Goal: Book appointment/travel/reservation

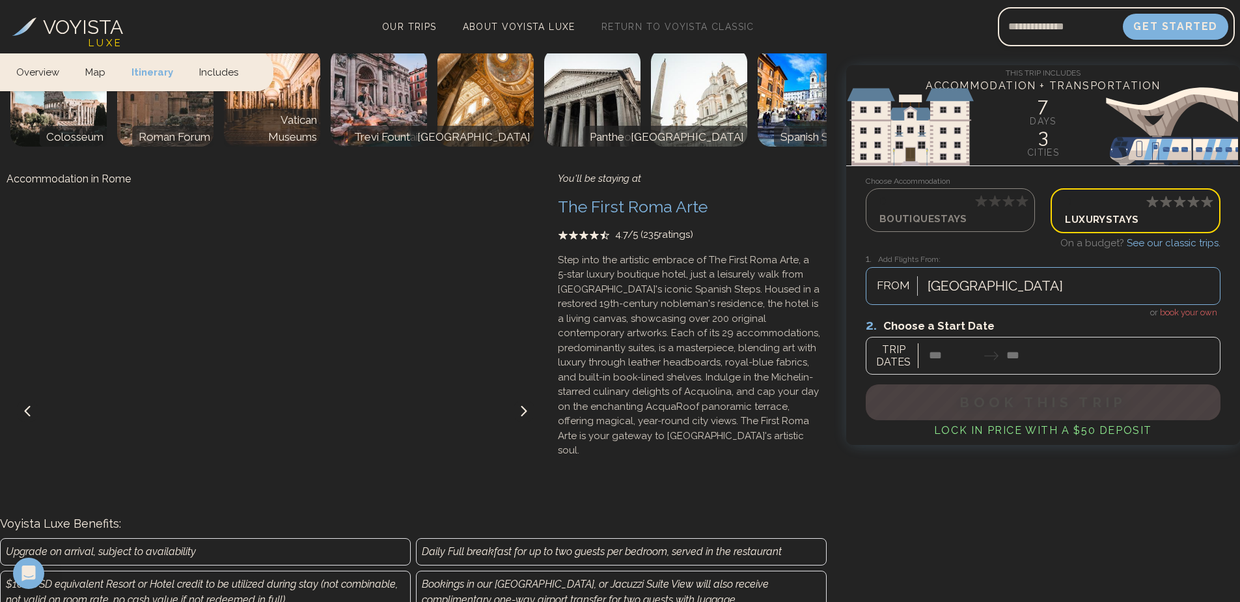
scroll to position [949, 0]
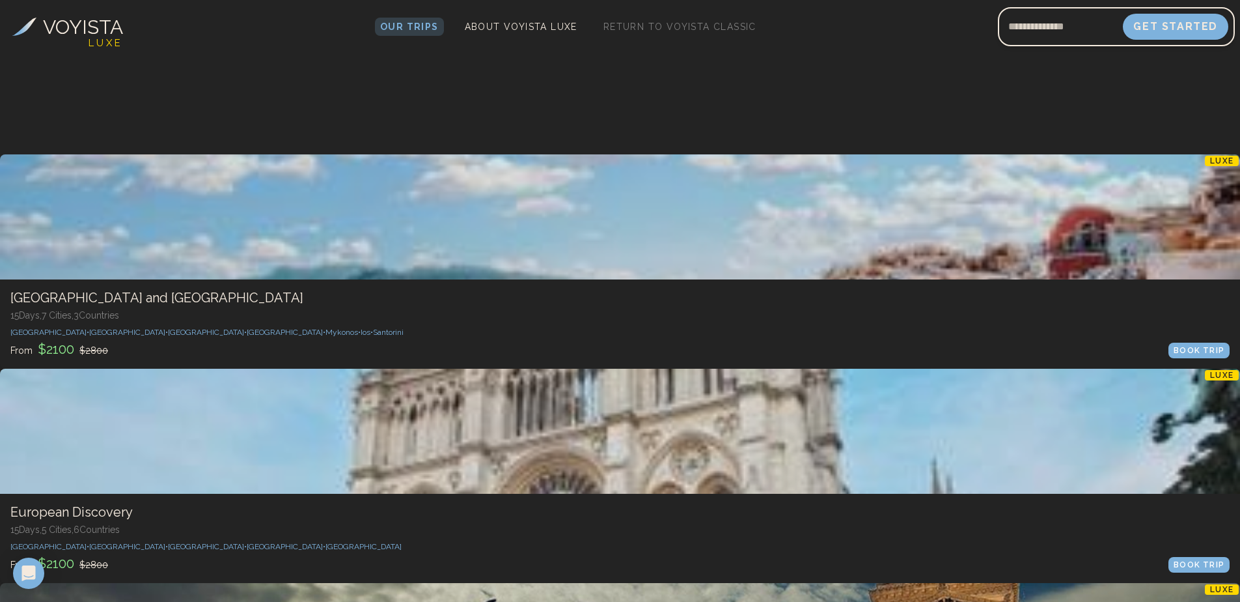
scroll to position [586, 0]
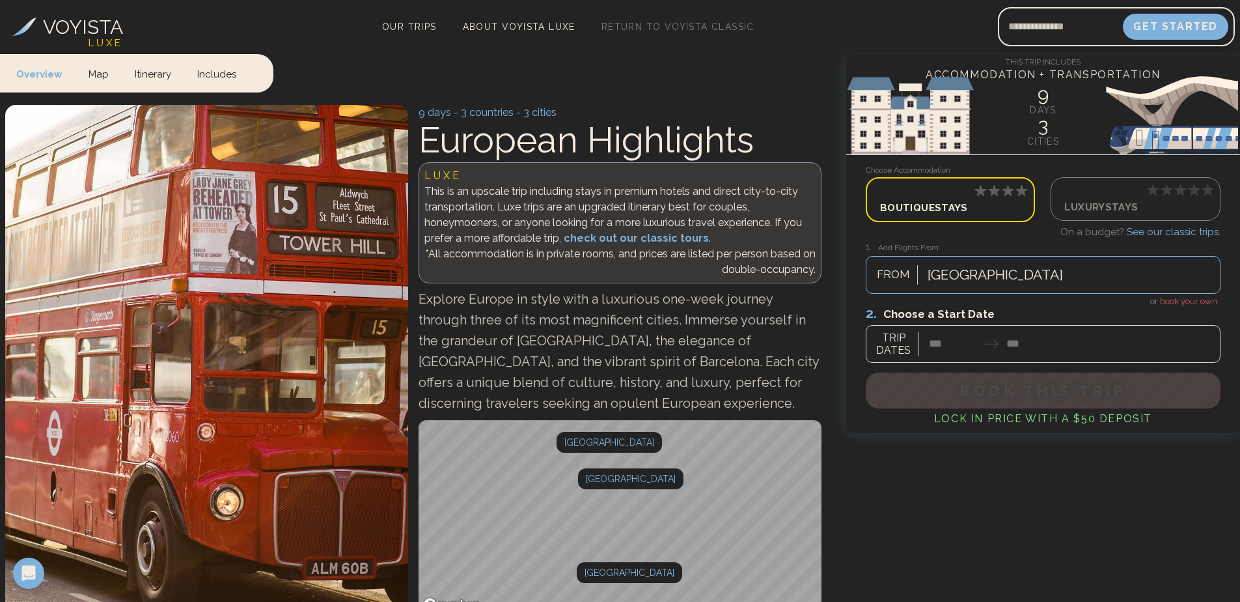
click at [1103, 189] on p "d" at bounding box center [1135, 190] width 142 height 15
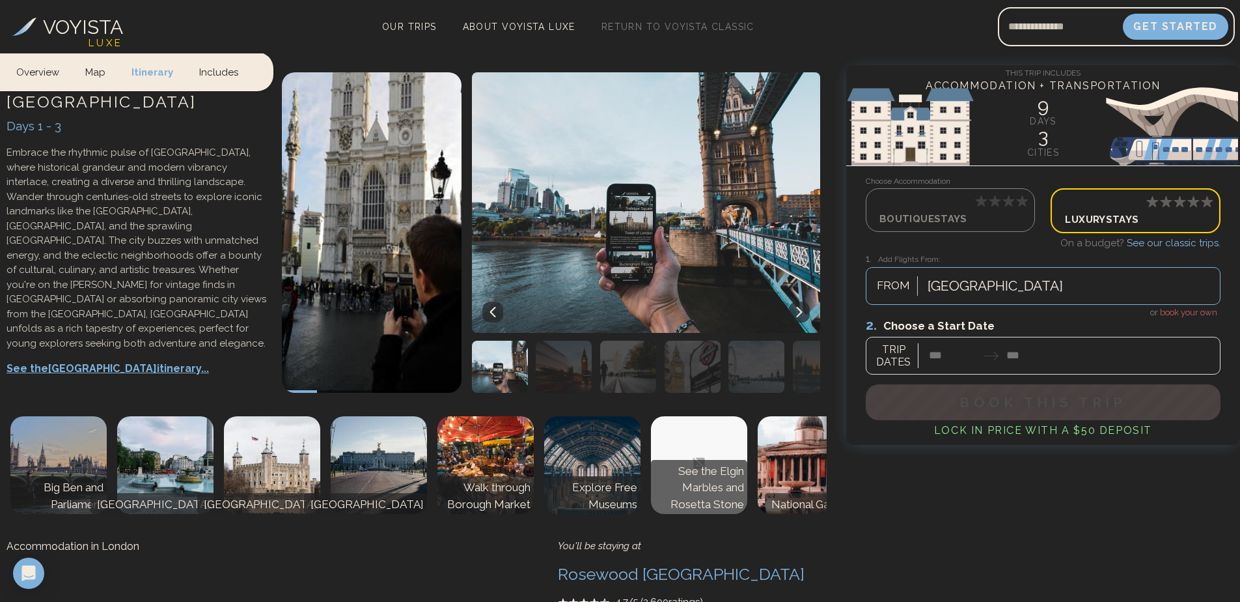
scroll to position [585, 0]
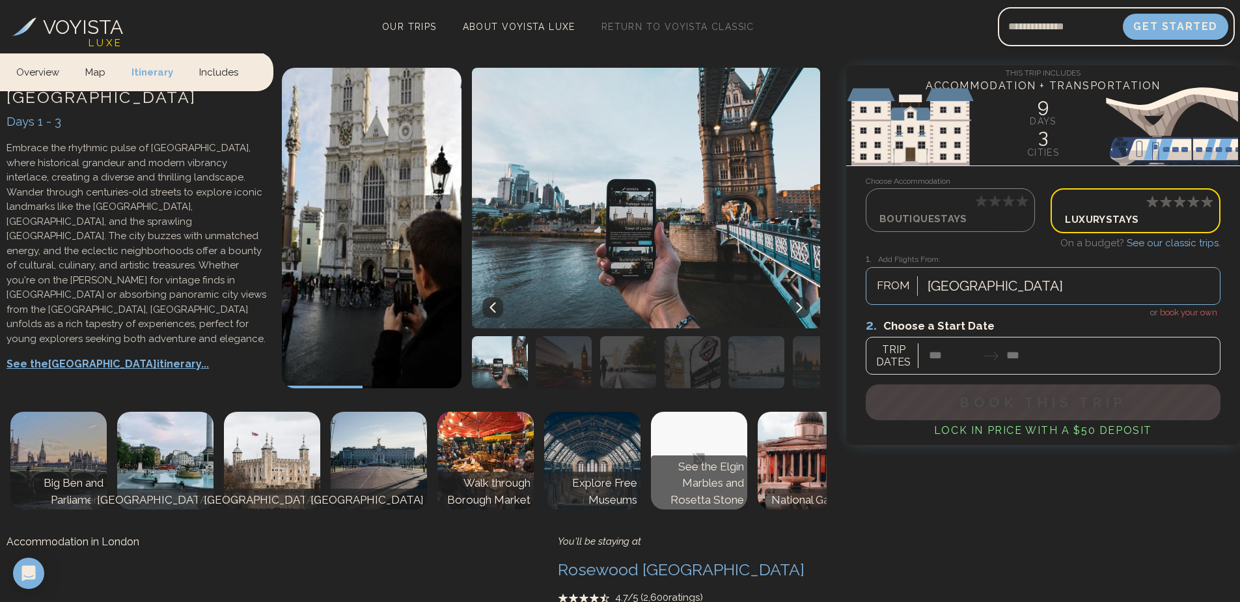
click at [934, 353] on div at bounding box center [1043, 345] width 355 height 58
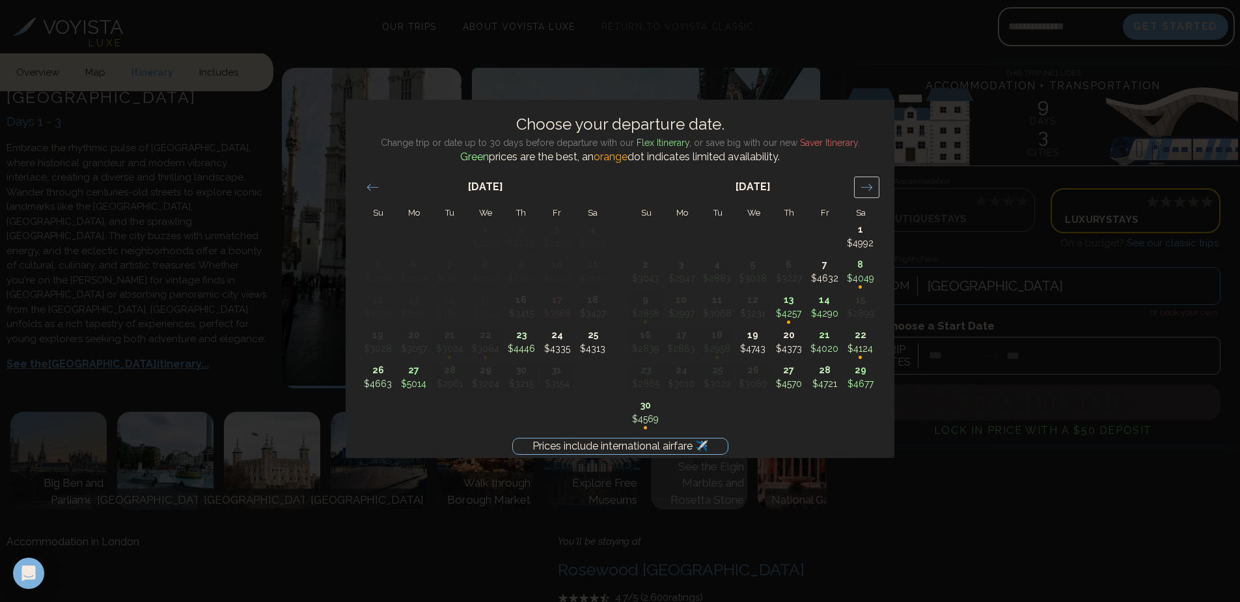
click at [860, 184] on div "Move forward to switch to the next month." at bounding box center [866, 186] width 25 height 21
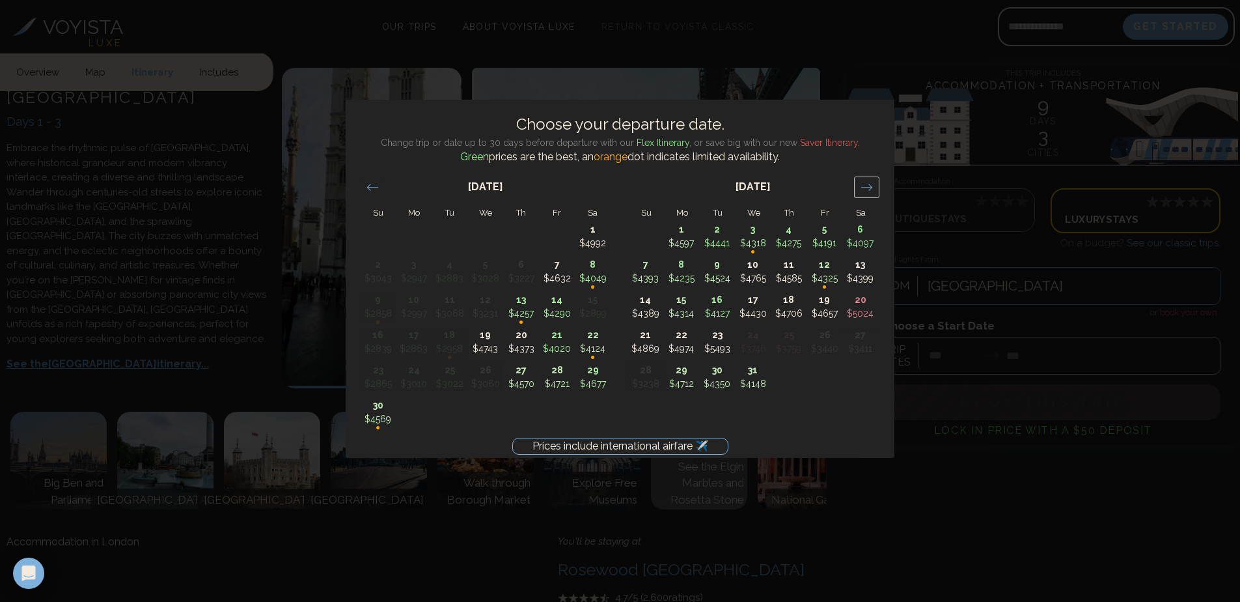
click at [861, 184] on icon "Move forward to switch to the next month." at bounding box center [867, 187] width 12 height 12
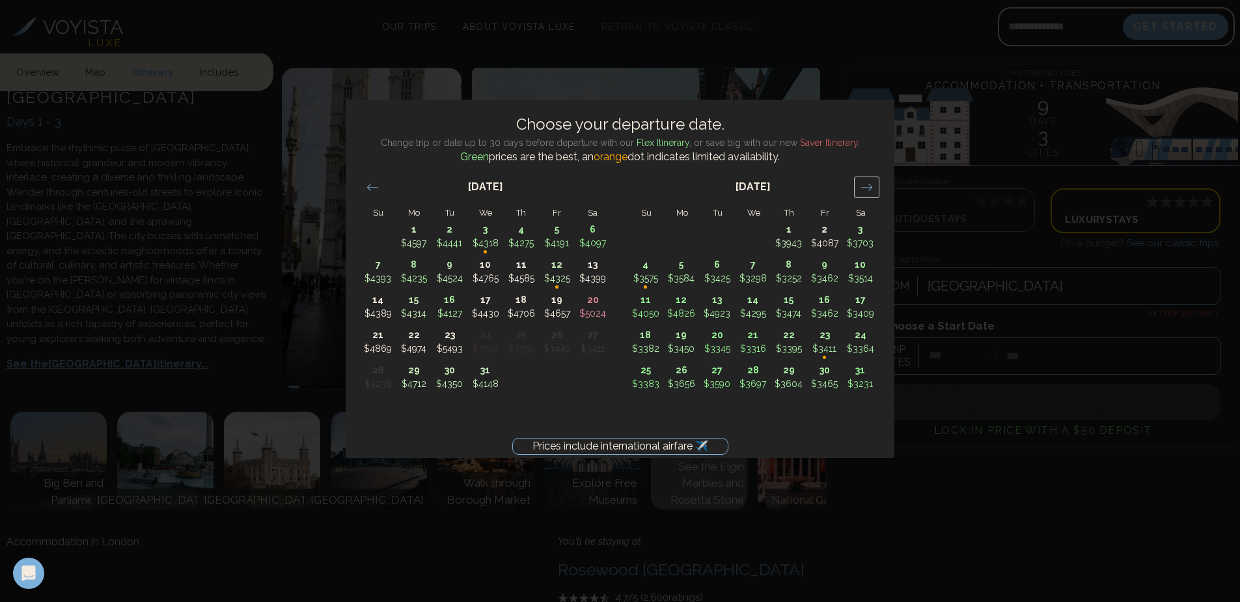
click at [861, 184] on icon "Move forward to switch to the next month." at bounding box center [867, 187] width 12 height 12
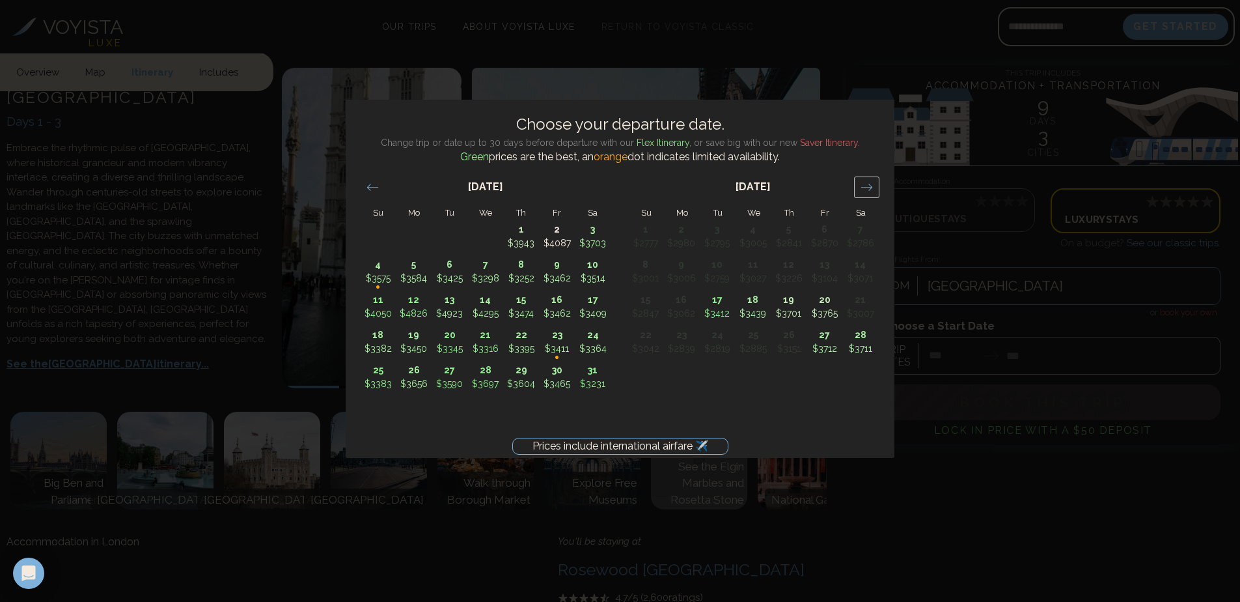
click at [861, 184] on icon "Move forward to switch to the next month." at bounding box center [867, 187] width 12 height 12
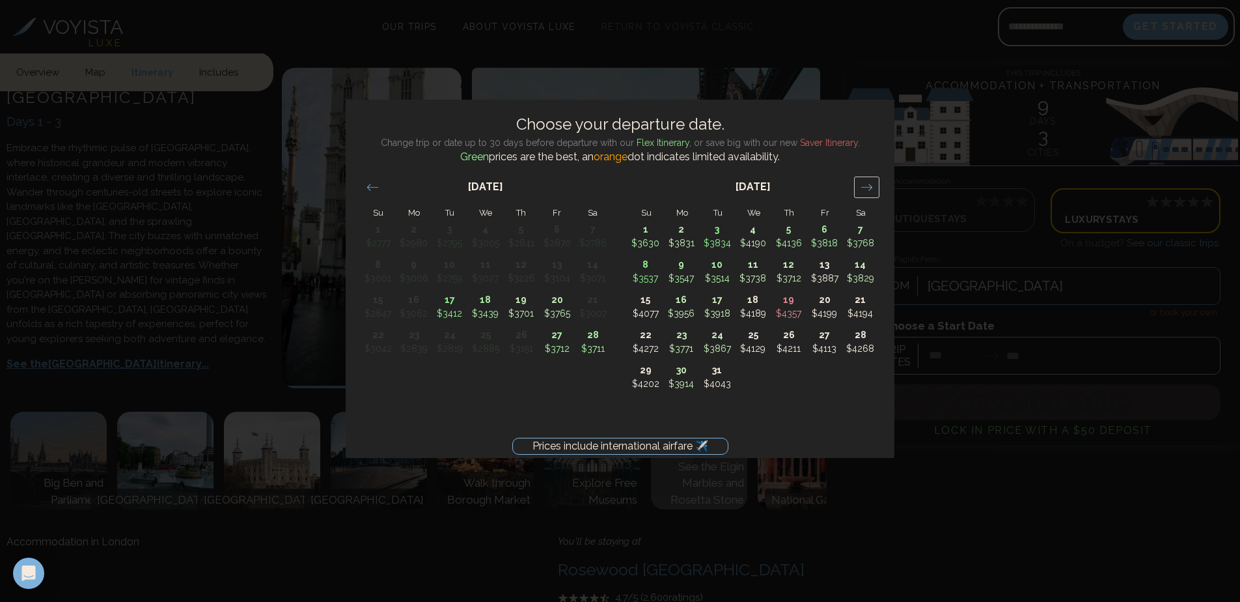
click at [861, 184] on icon "Move forward to switch to the next month." at bounding box center [867, 187] width 12 height 12
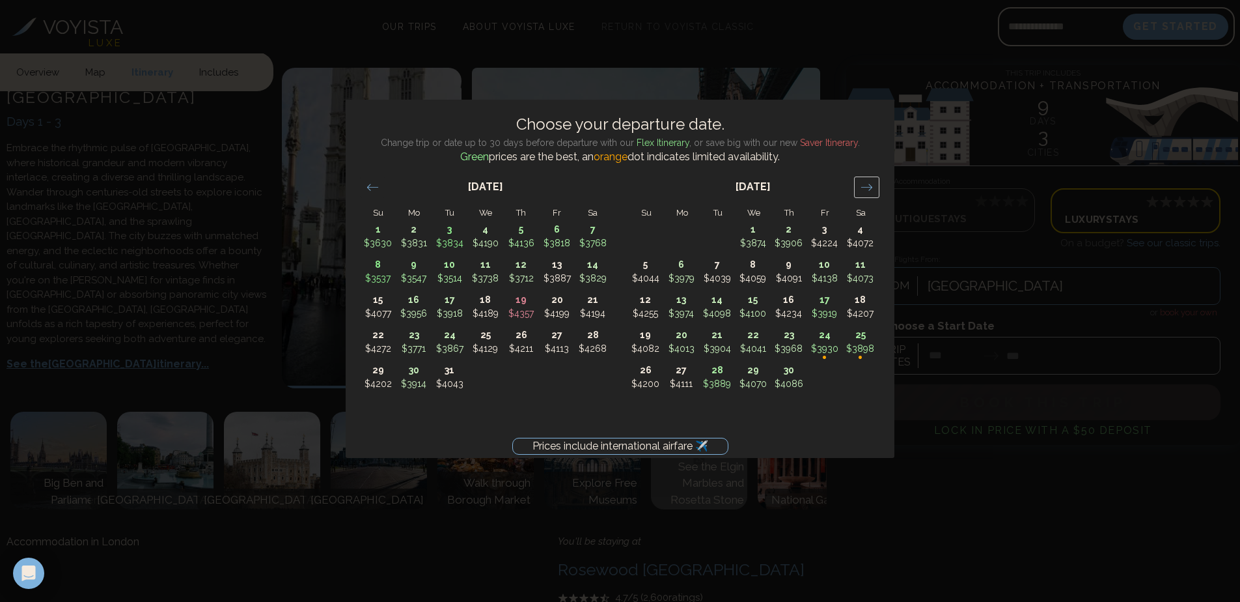
click at [861, 184] on icon "Move forward to switch to the next month." at bounding box center [867, 187] width 12 height 12
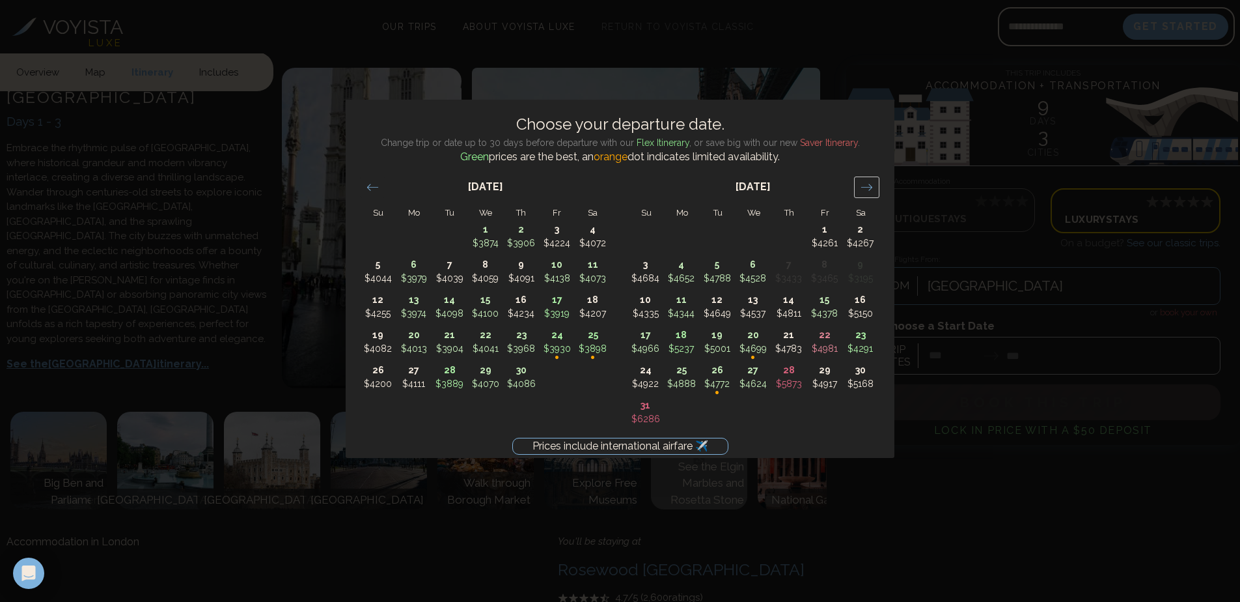
click at [861, 184] on icon "Move forward to switch to the next month." at bounding box center [867, 187] width 12 height 12
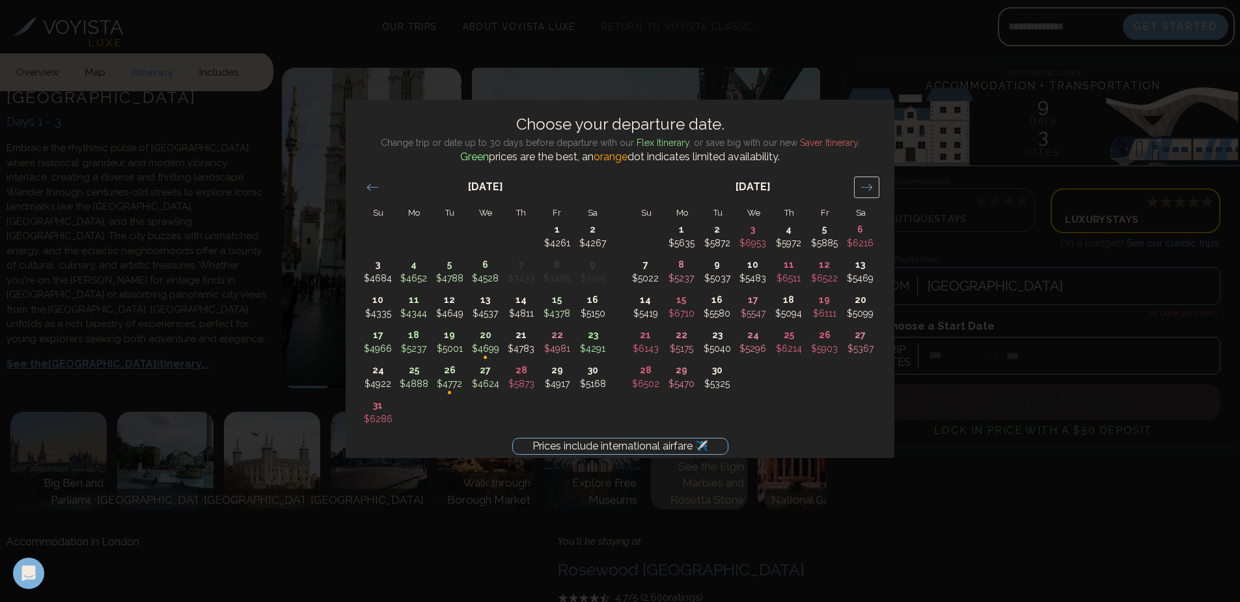
click at [861, 185] on icon "Move forward to switch to the next month." at bounding box center [867, 187] width 12 height 12
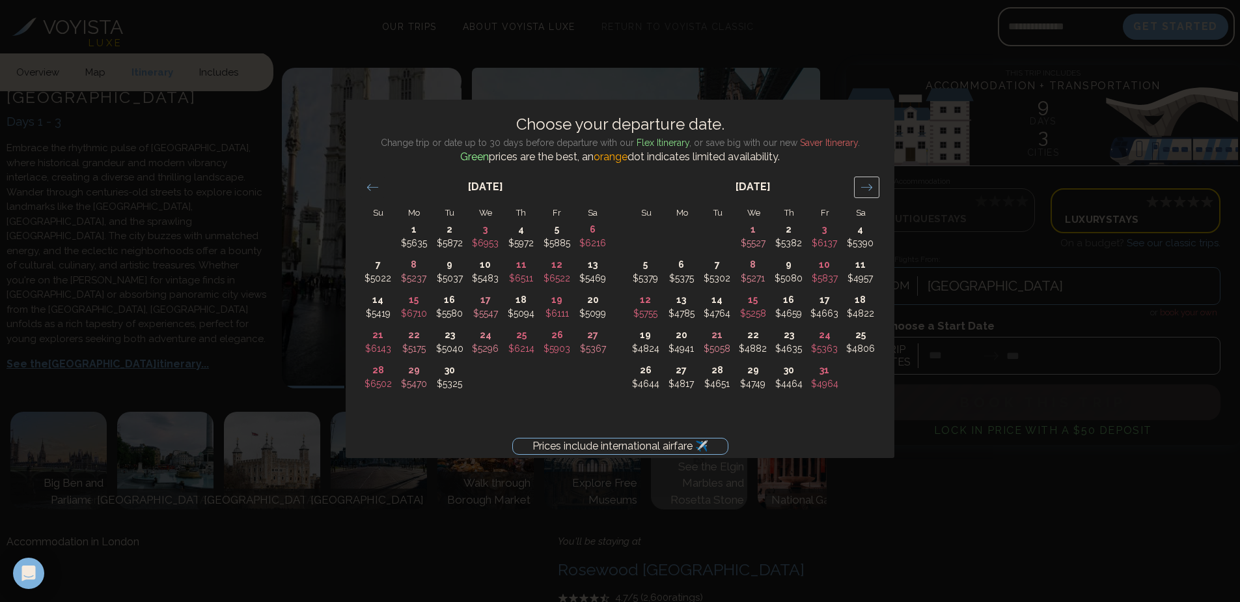
click at [861, 185] on icon "Move forward to switch to the next month." at bounding box center [867, 187] width 12 height 12
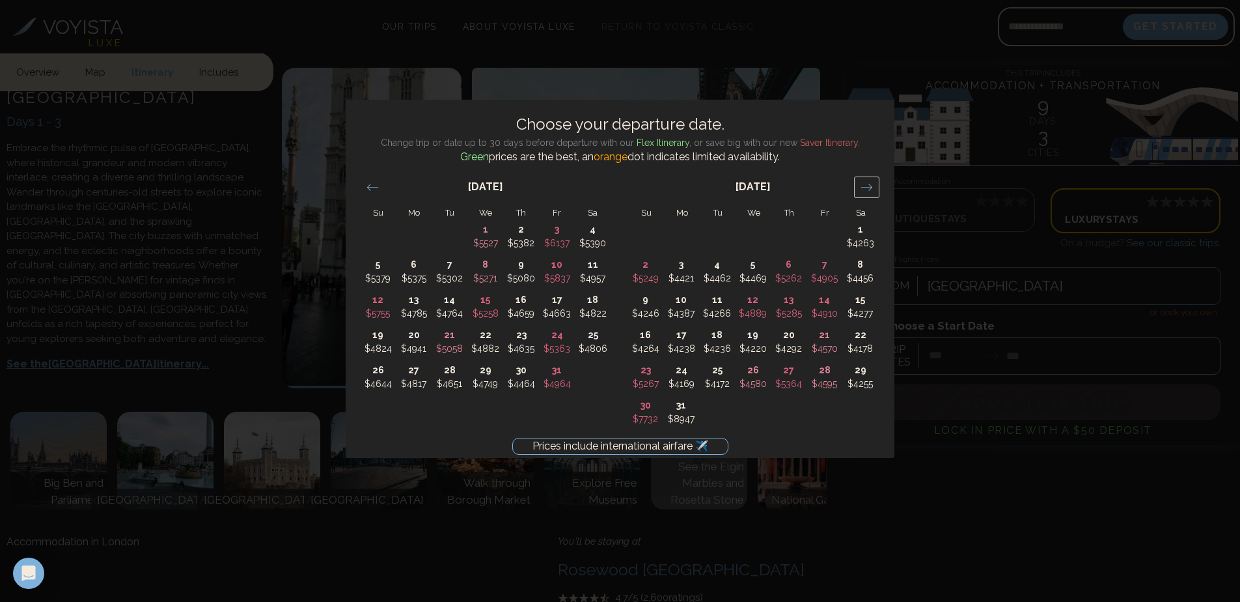
click at [861, 185] on icon "Move forward to switch to the next month." at bounding box center [867, 187] width 12 height 12
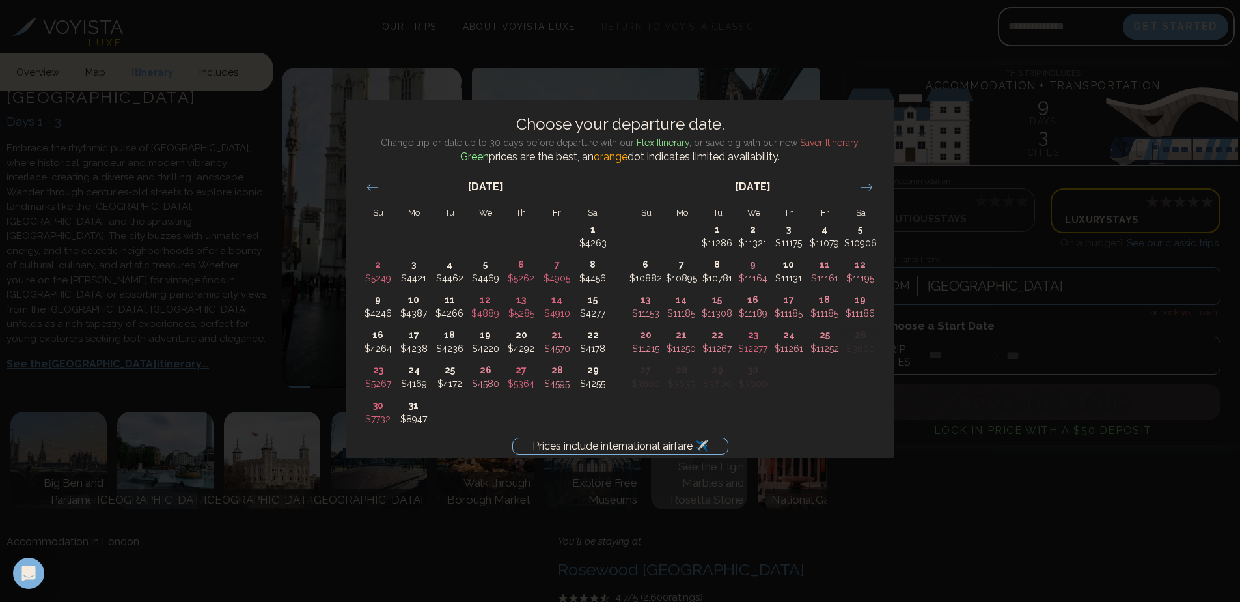
click at [859, 426] on div "[DATE] 1 $5527 2 $5382 3 $6137 4 $5390 5 $5379 6 $5375 7 $5302 8 $5271 9 $5080 …" at bounding box center [888, 297] width 1073 height 265
drag, startPoint x: 963, startPoint y: 580, endPoint x: 872, endPoint y: 487, distance: 129.8
click at [963, 578] on div "Prices include international airfare ✈️ Choose your departure date. Change trip…" at bounding box center [620, 301] width 1240 height 602
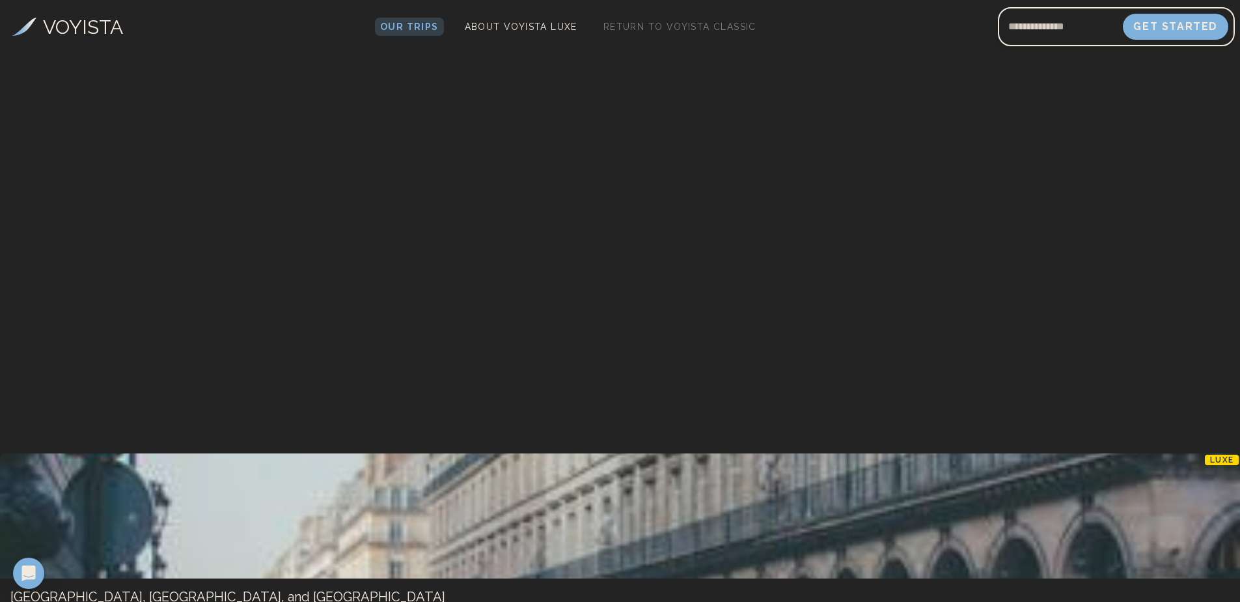
scroll to position [586, 0]
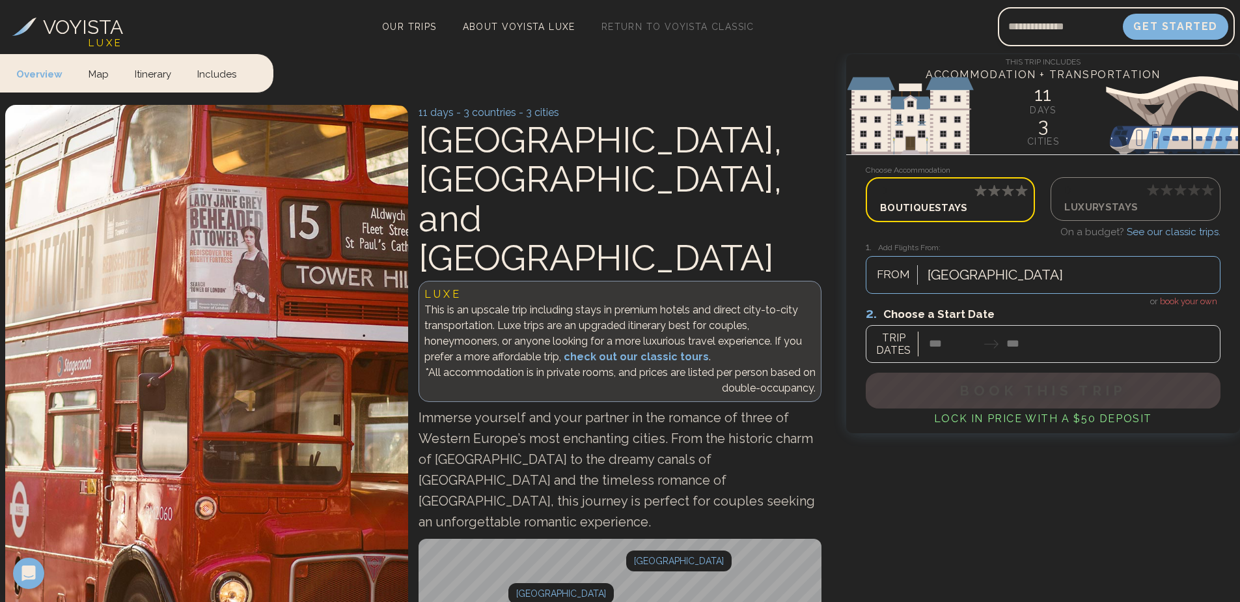
click at [945, 347] on div at bounding box center [1043, 334] width 355 height 58
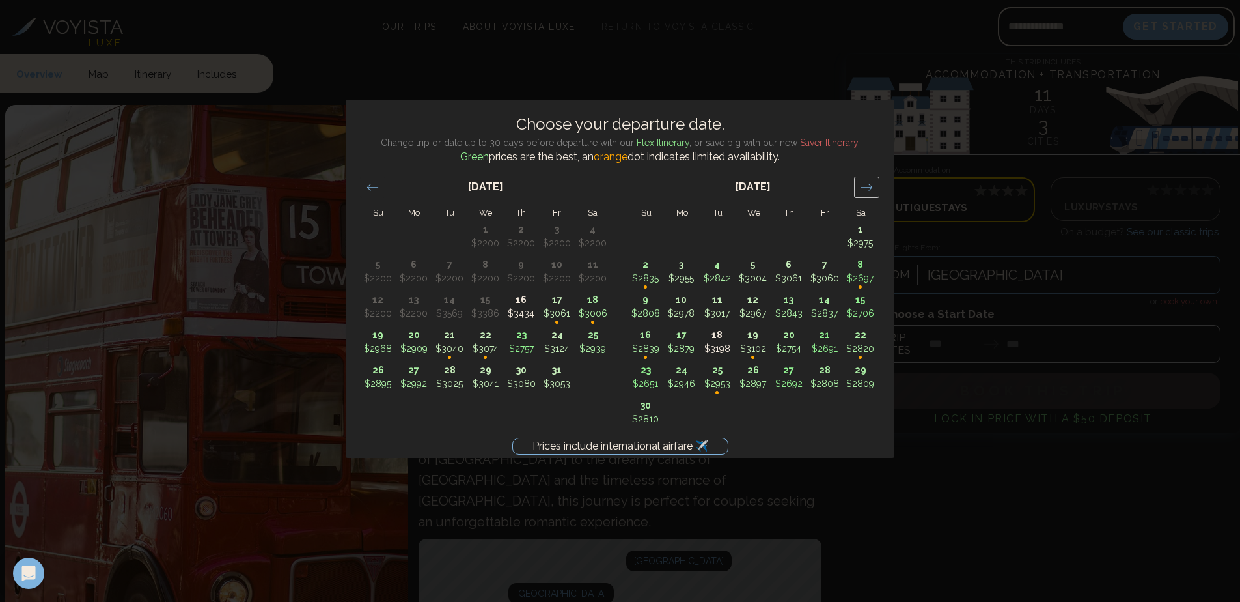
click at [867, 186] on icon "Move forward to switch to the next month." at bounding box center [867, 187] width 12 height 12
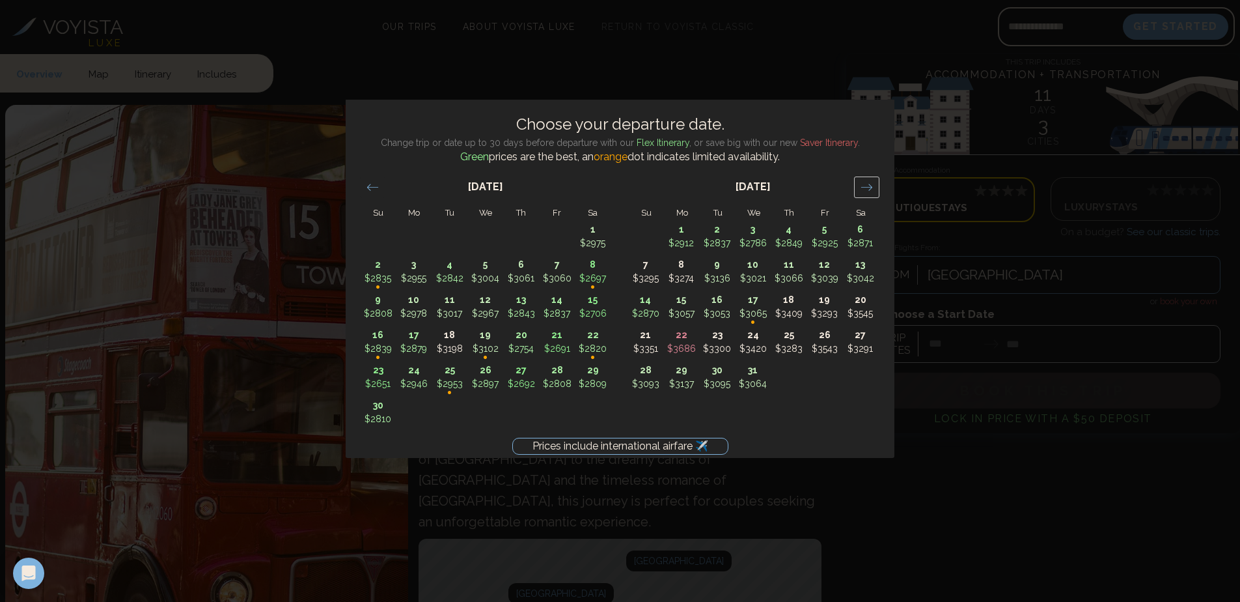
click at [866, 186] on icon "Move forward to switch to the next month." at bounding box center [867, 187] width 12 height 12
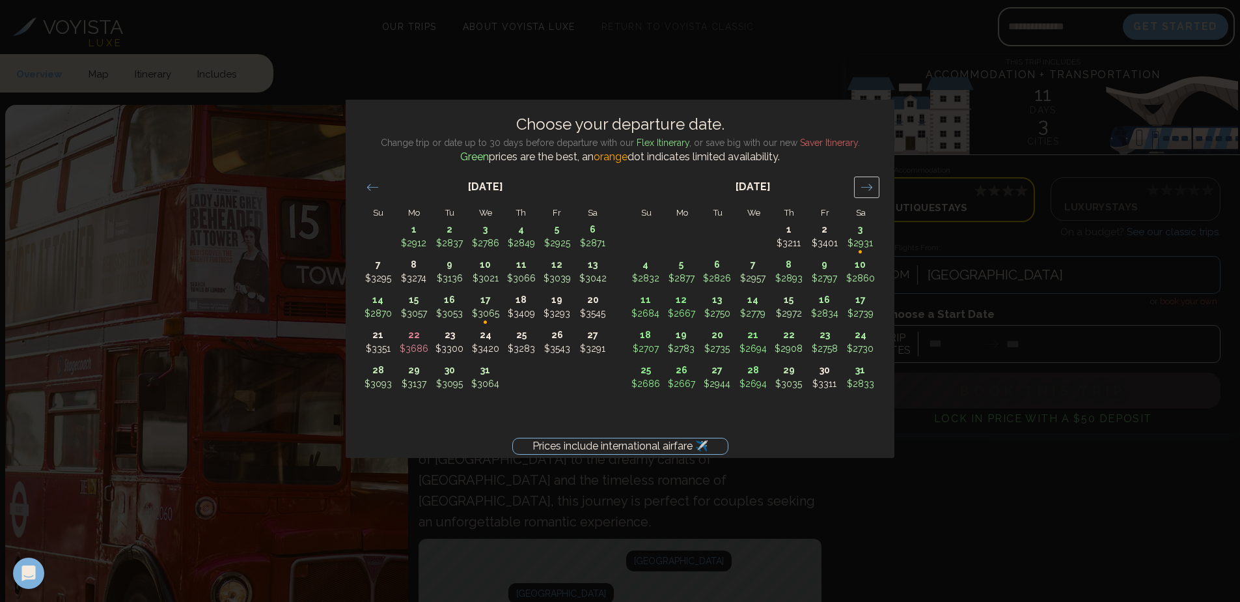
click at [868, 186] on icon "Move forward to switch to the next month." at bounding box center [867, 187] width 12 height 12
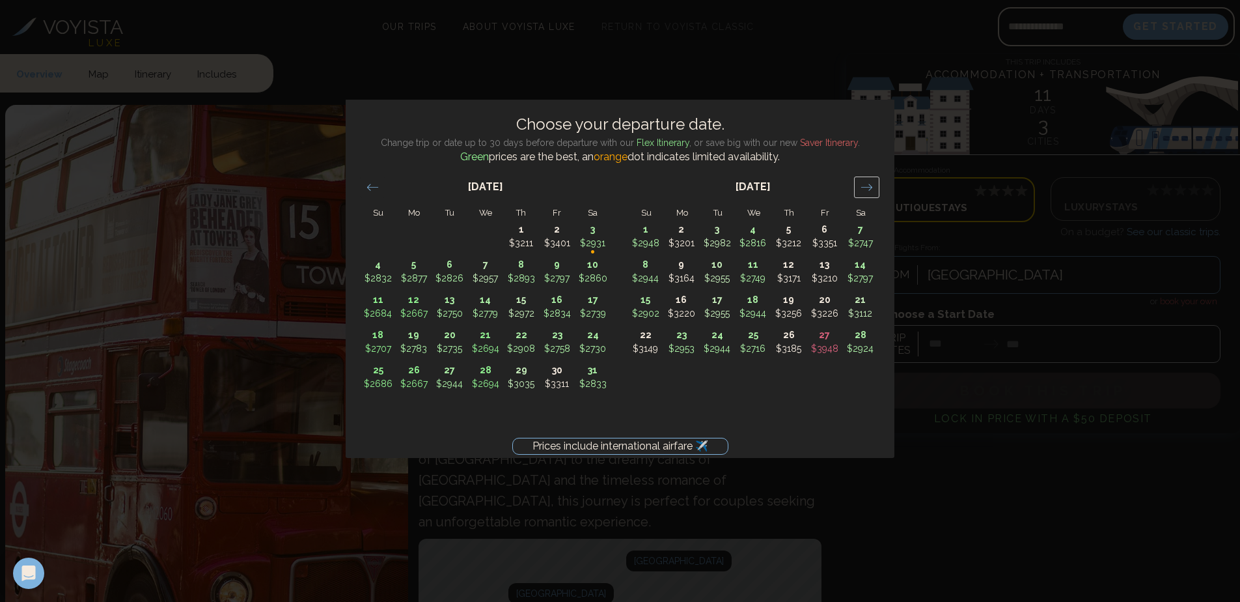
click at [868, 186] on icon "Move forward to switch to the next month." at bounding box center [867, 187] width 12 height 12
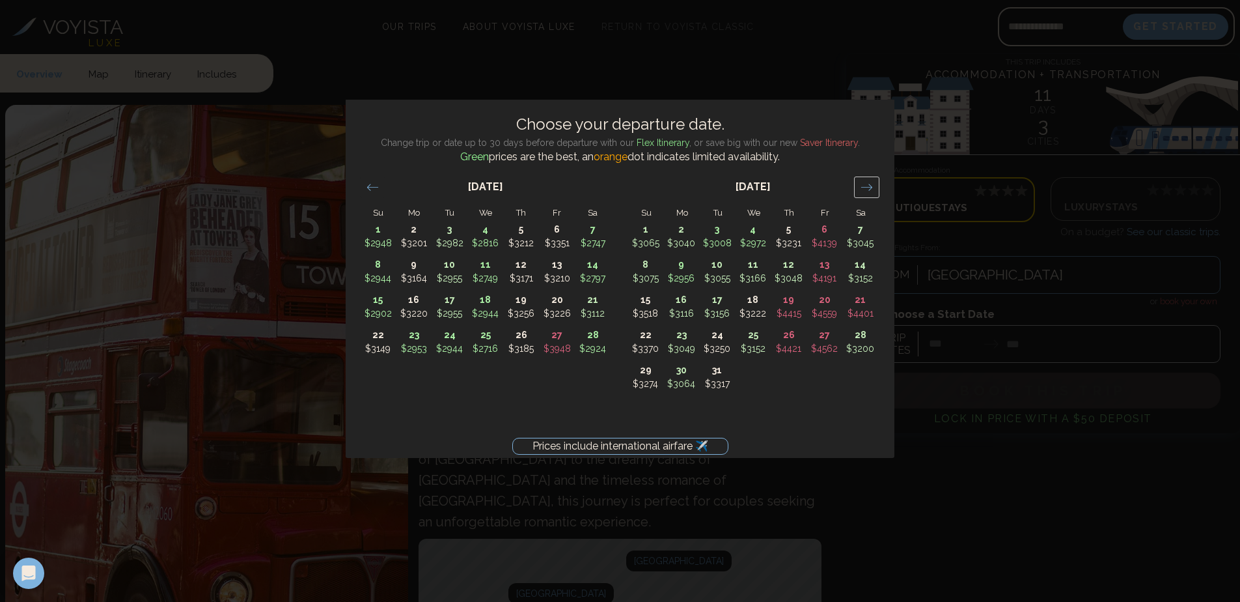
click at [868, 186] on icon "Move forward to switch to the next month." at bounding box center [867, 187] width 12 height 12
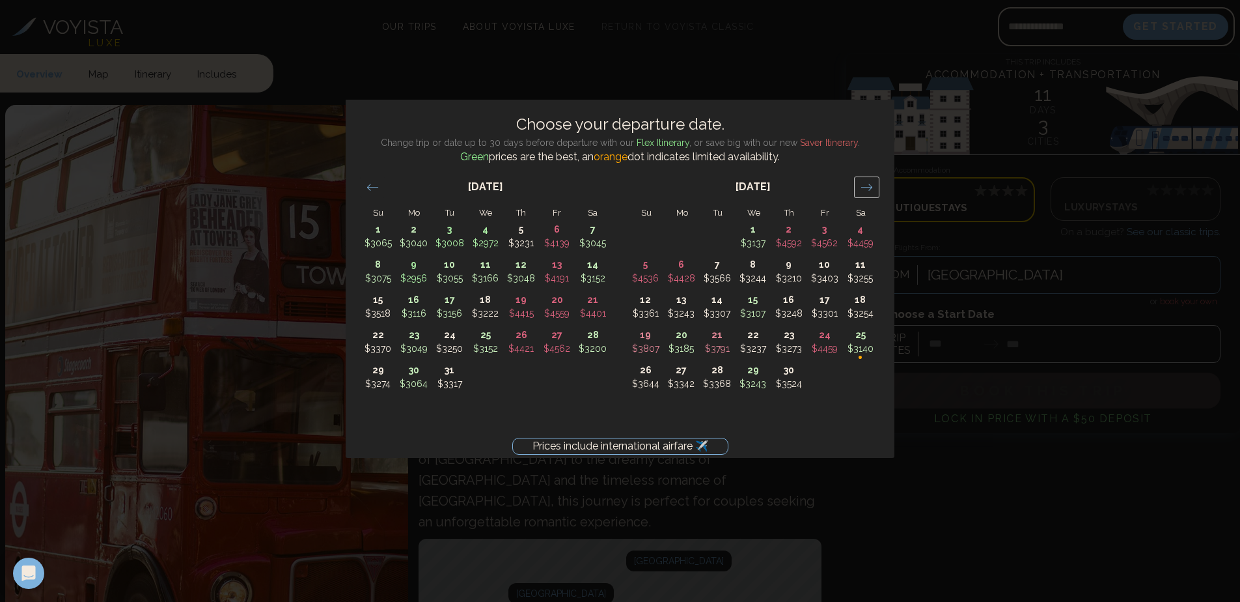
click at [868, 186] on icon "Move forward to switch to the next month." at bounding box center [867, 187] width 12 height 12
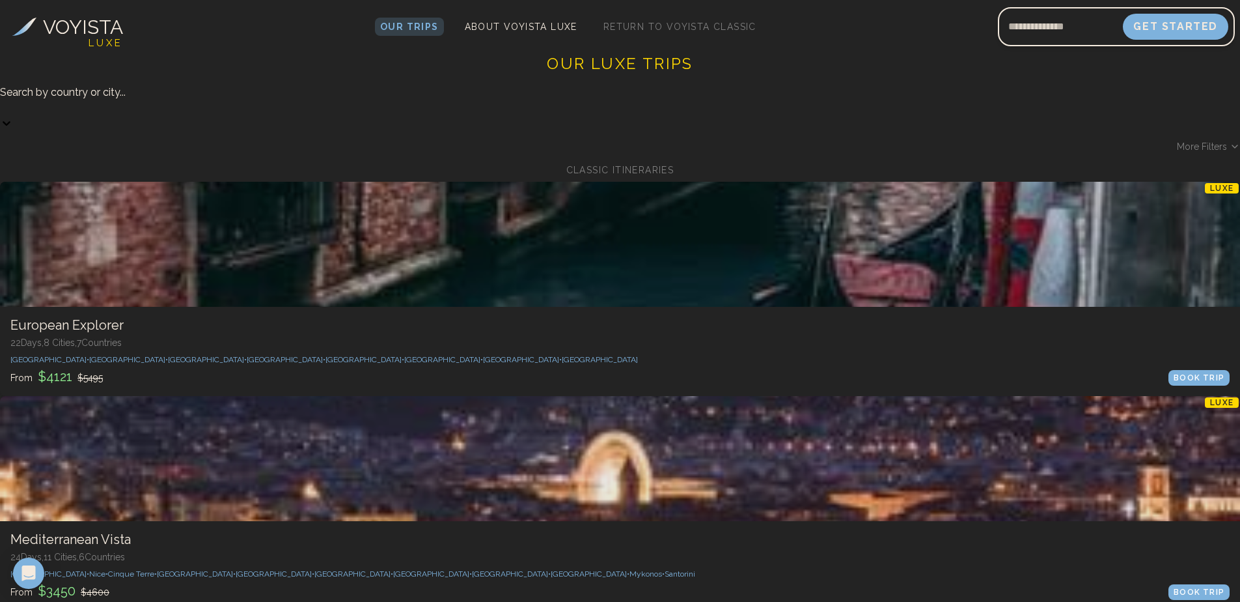
click at [1177, 140] on span "More Filters" at bounding box center [1202, 146] width 50 height 13
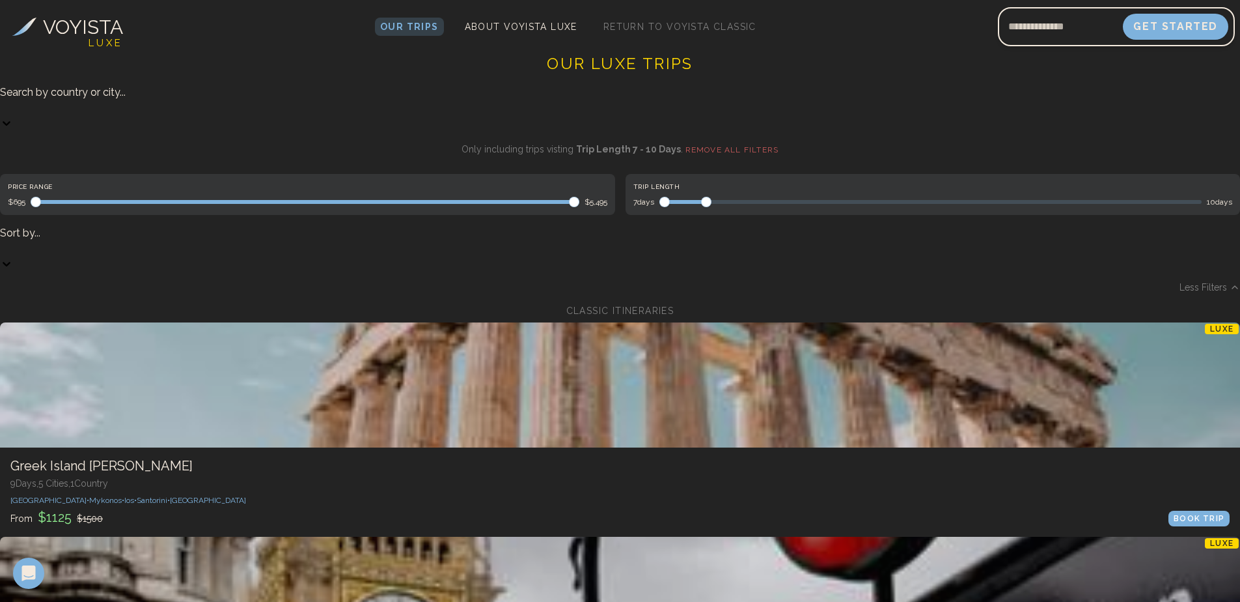
click at [701, 197] on span "Maximum" at bounding box center [706, 202] width 10 height 10
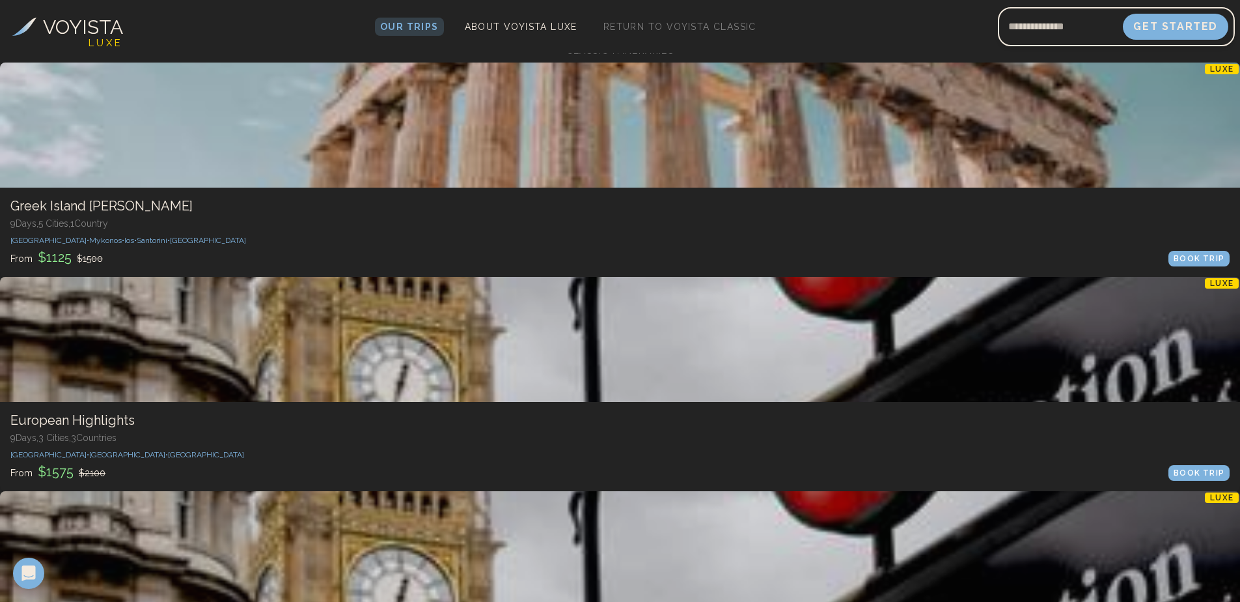
scroll to position [260, 0]
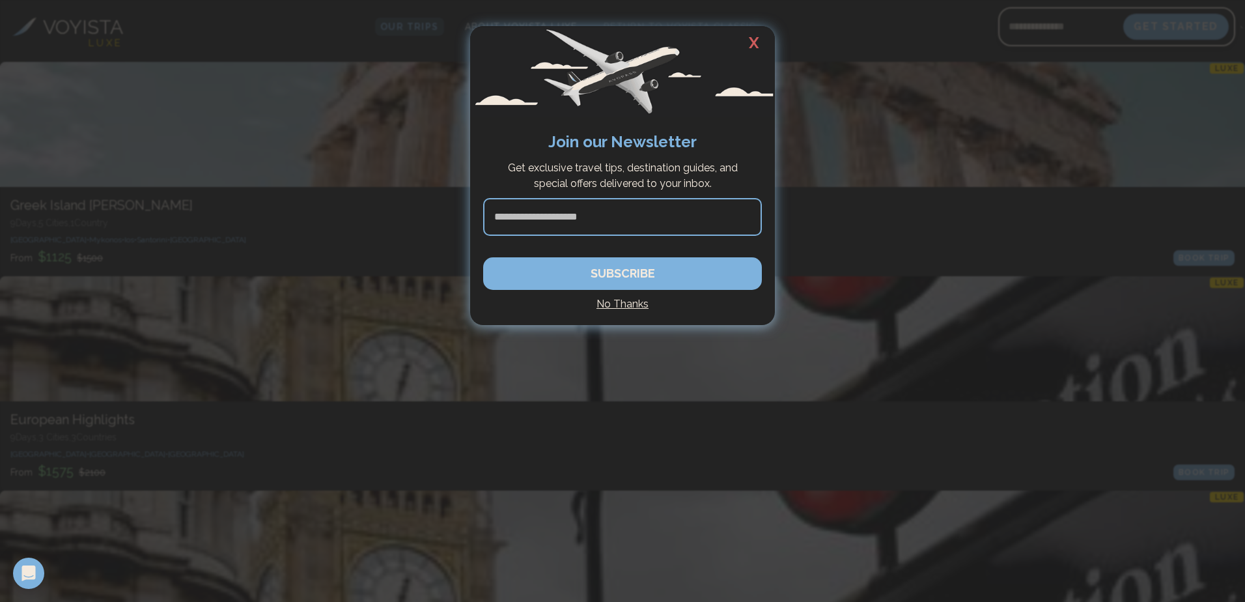
click at [631, 304] on h4 "No Thanks" at bounding box center [622, 304] width 279 height 16
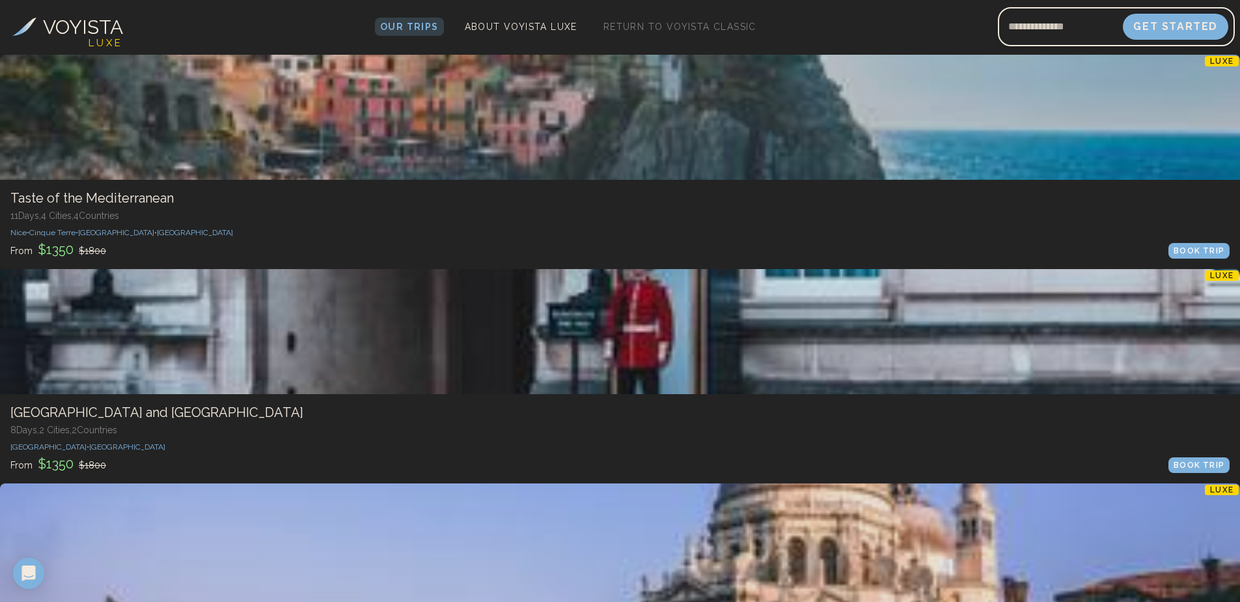
scroll to position [911, 0]
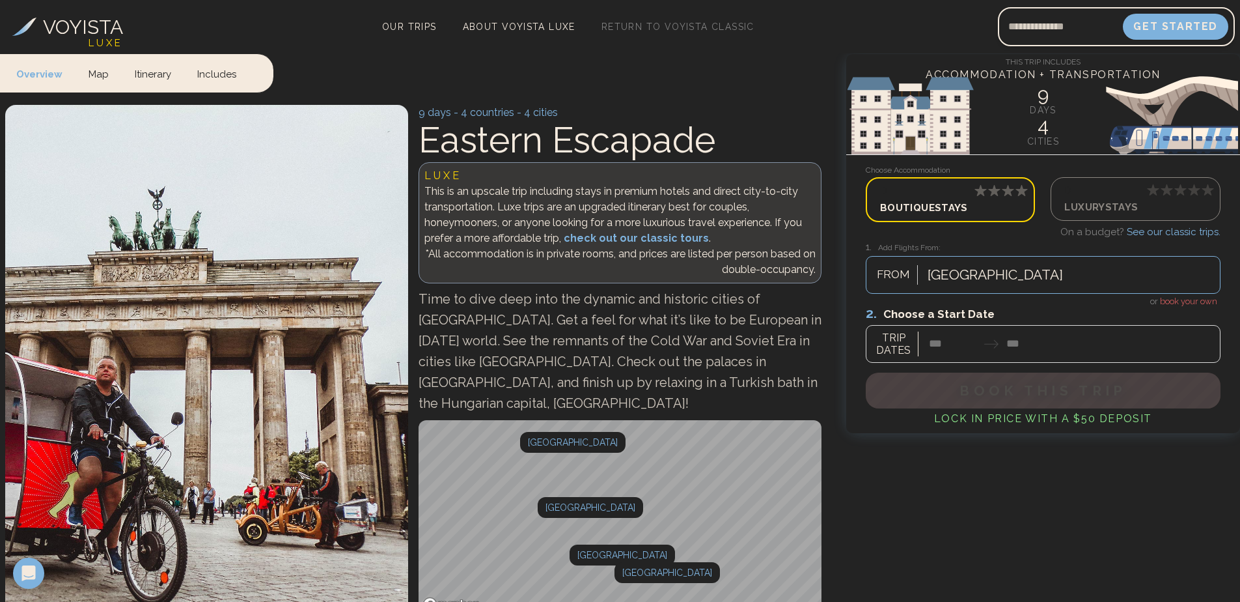
click at [956, 342] on div at bounding box center [1043, 334] width 355 height 58
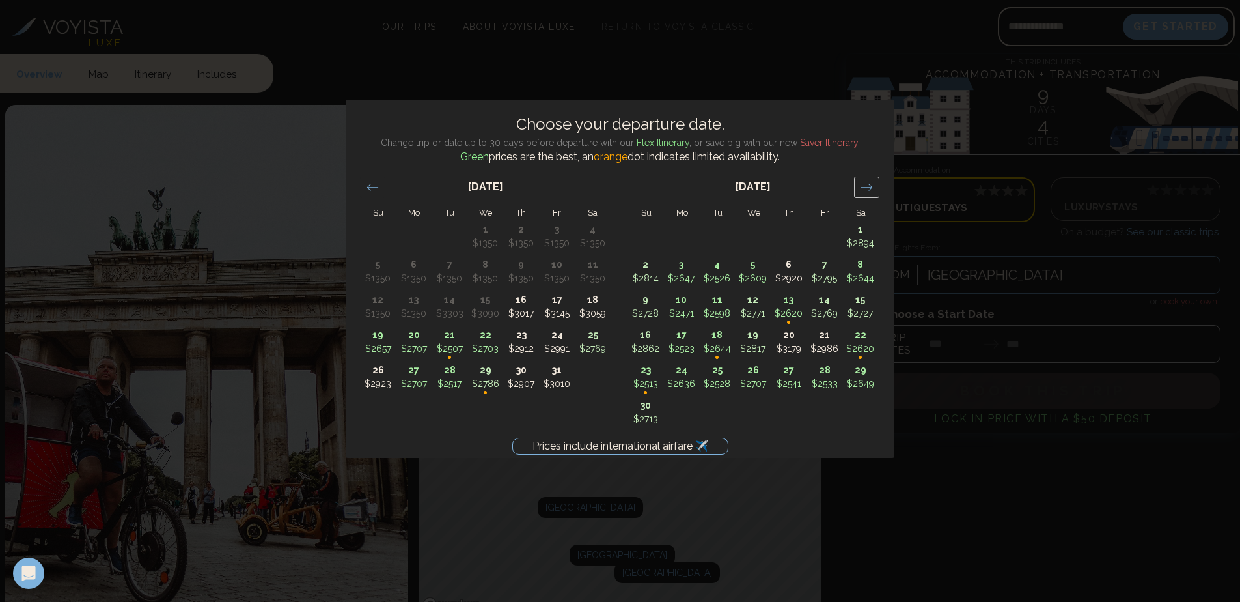
click at [873, 187] on div "Move forward to switch to the next month." at bounding box center [866, 186] width 25 height 21
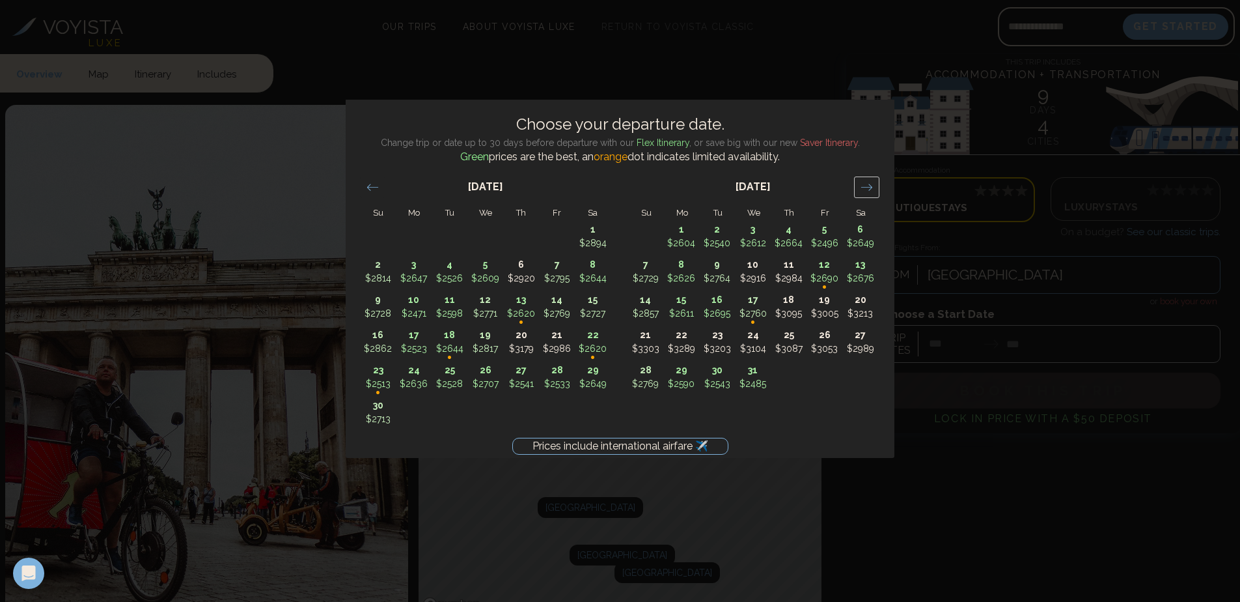
click at [873, 187] on div "Move forward to switch to the next month." at bounding box center [866, 186] width 25 height 21
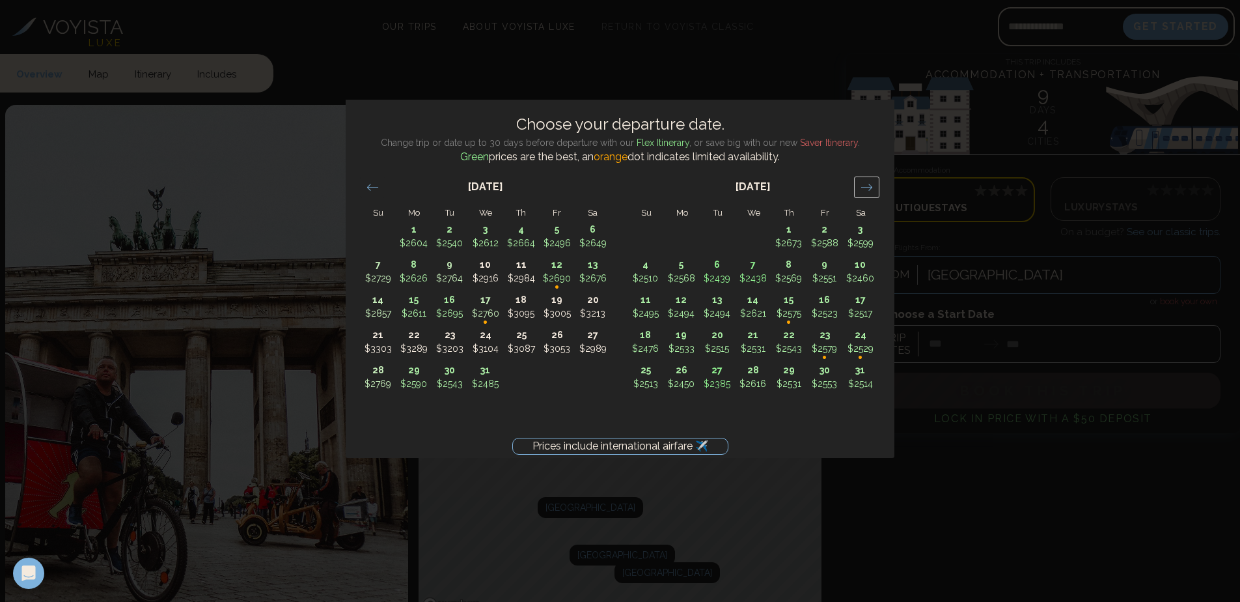
click at [874, 187] on div "Move forward to switch to the next month." at bounding box center [866, 186] width 25 height 21
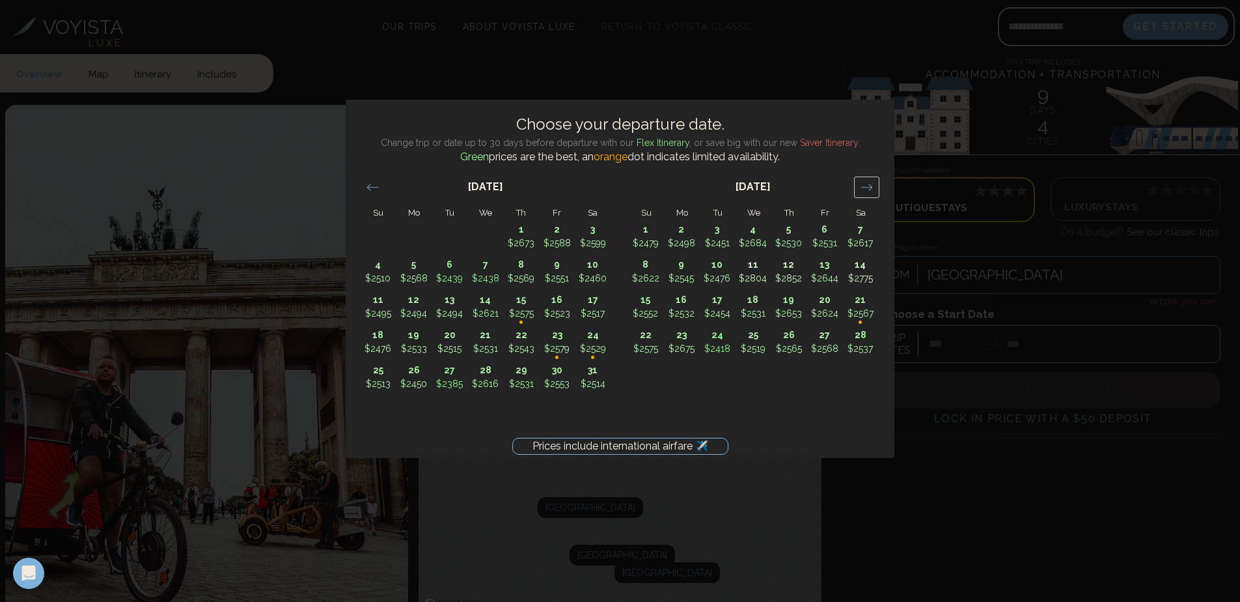
click at [874, 187] on div "Move forward to switch to the next month." at bounding box center [866, 186] width 25 height 21
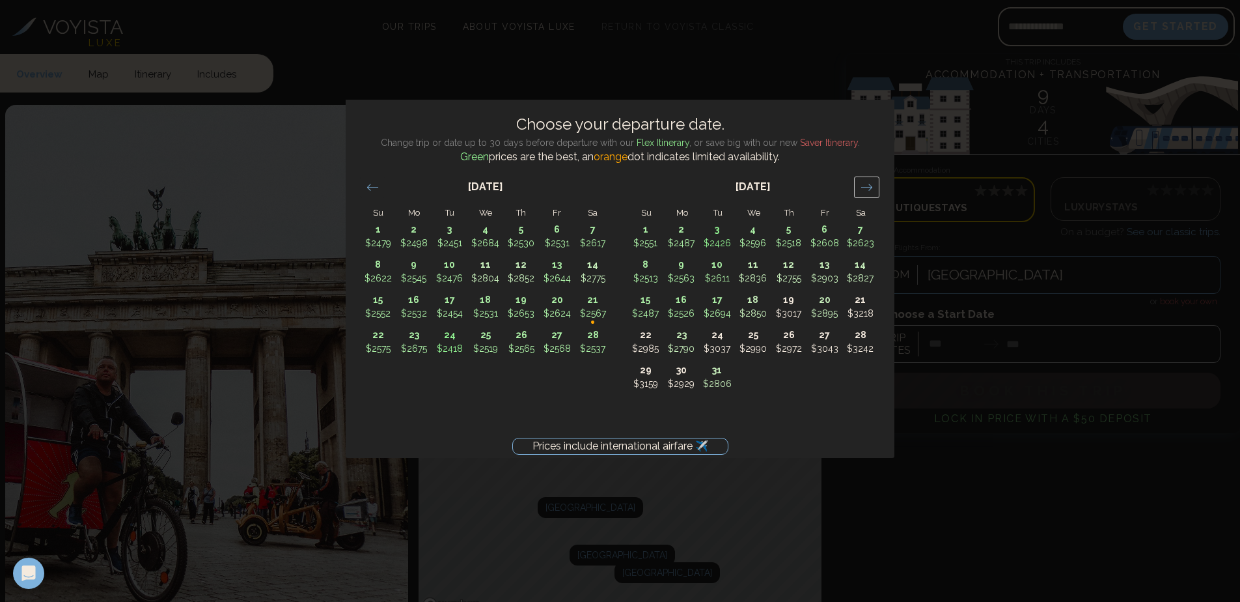
click at [874, 187] on div "Move forward to switch to the next month." at bounding box center [866, 186] width 25 height 21
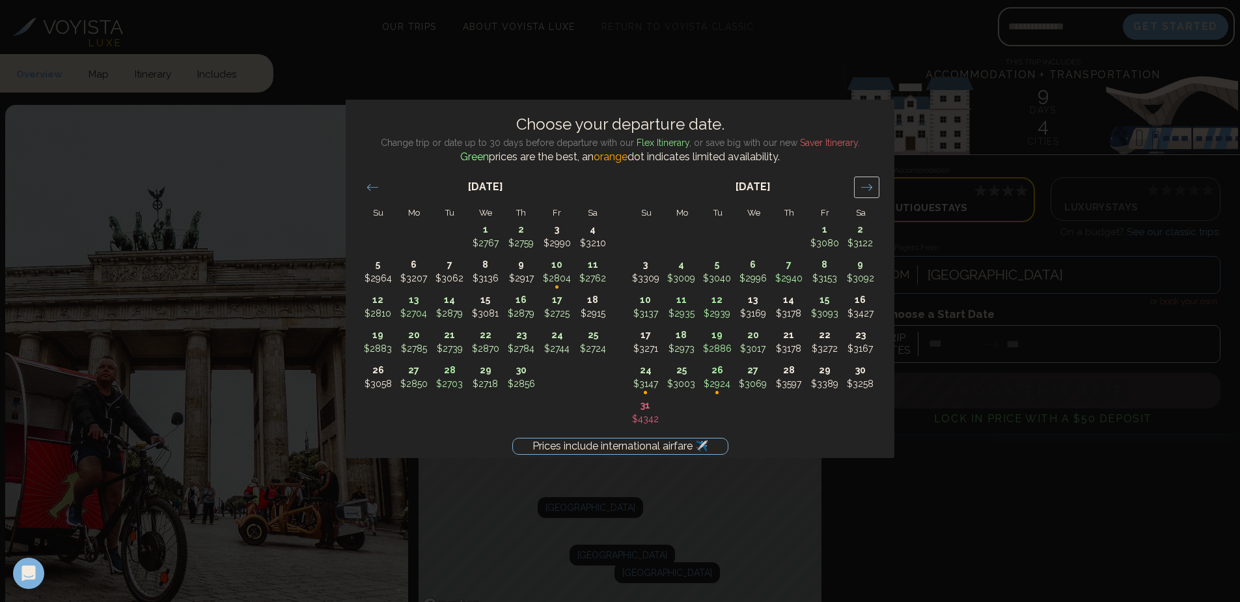
click at [874, 187] on div "Move forward to switch to the next month." at bounding box center [866, 186] width 25 height 21
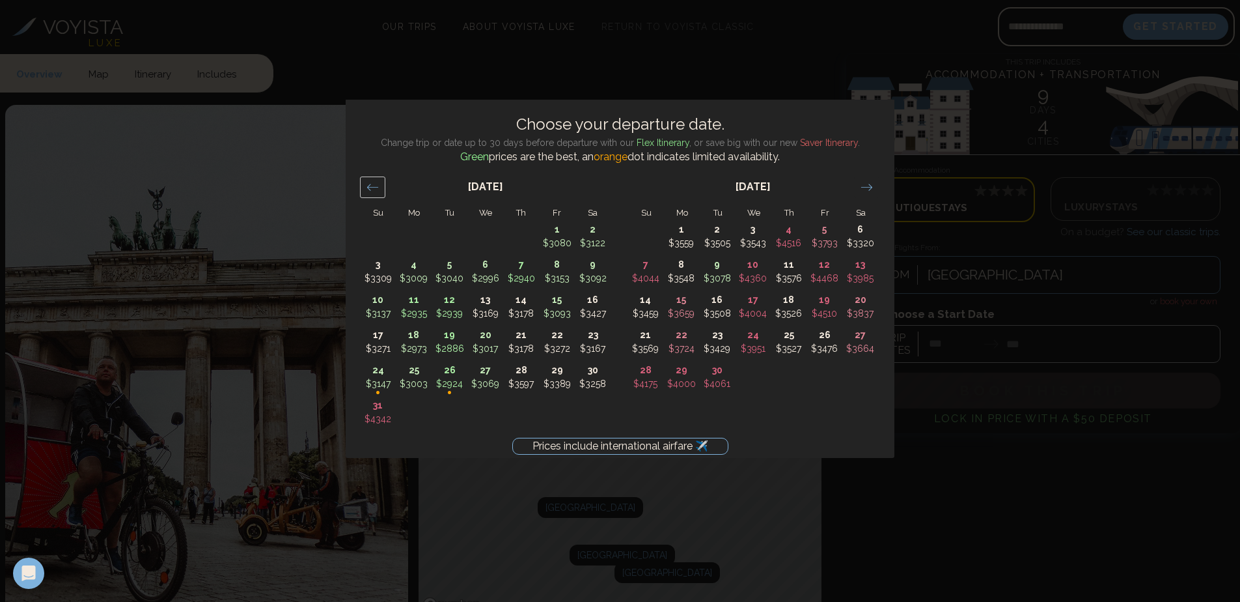
click at [372, 188] on icon "Move backward to switch to the previous month." at bounding box center [373, 187] width 12 height 12
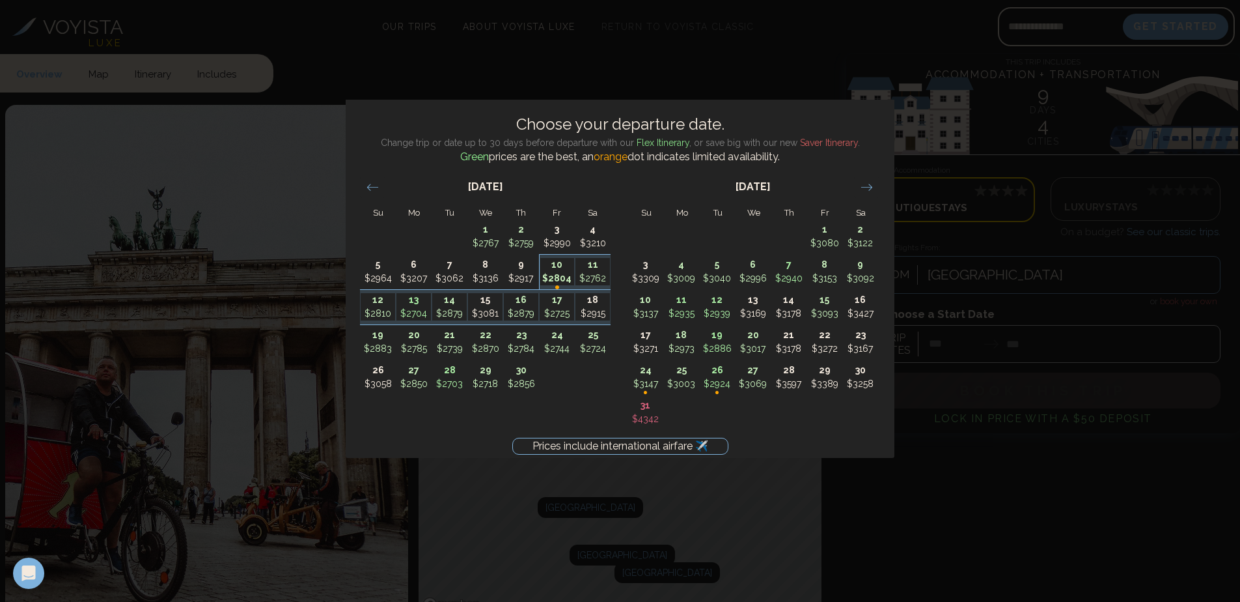
click at [562, 278] on p "•" at bounding box center [557, 286] width 35 height 29
type input "********"
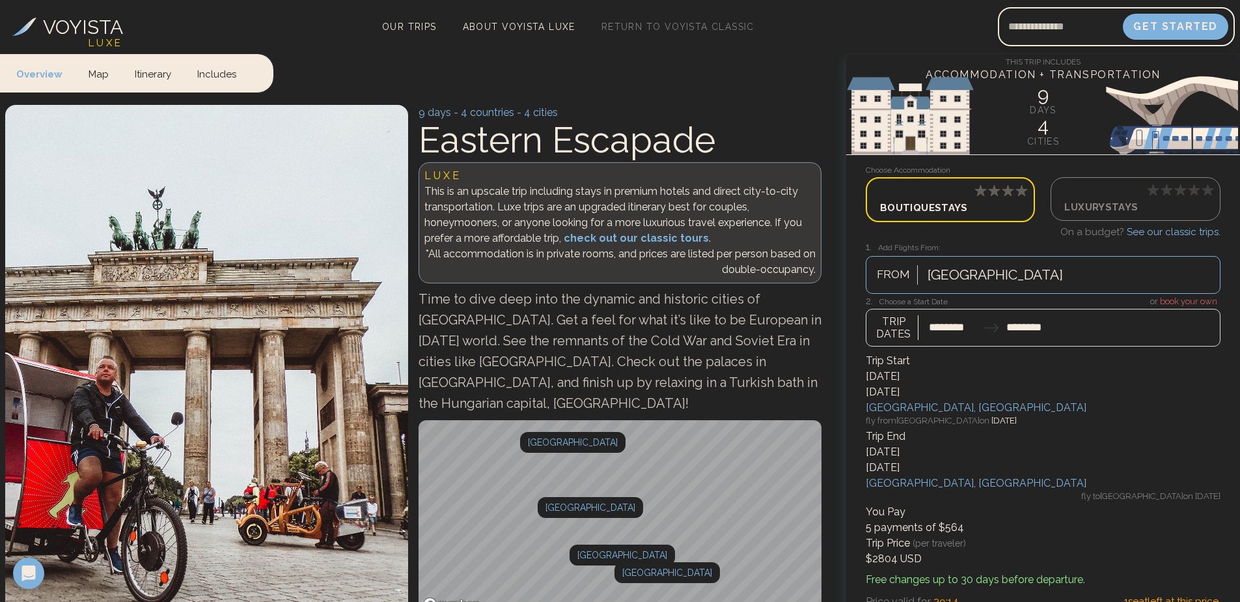
click at [958, 323] on div at bounding box center [1043, 320] width 355 height 51
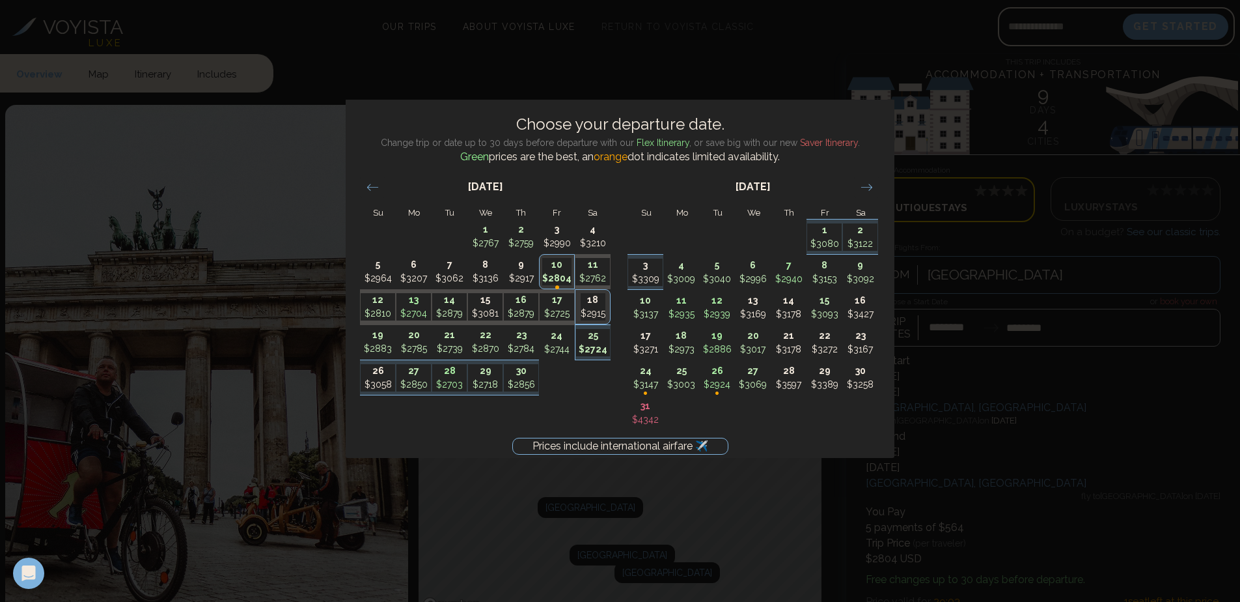
click at [583, 340] on p "25" at bounding box center [593, 336] width 35 height 14
type input "********"
type input "*******"
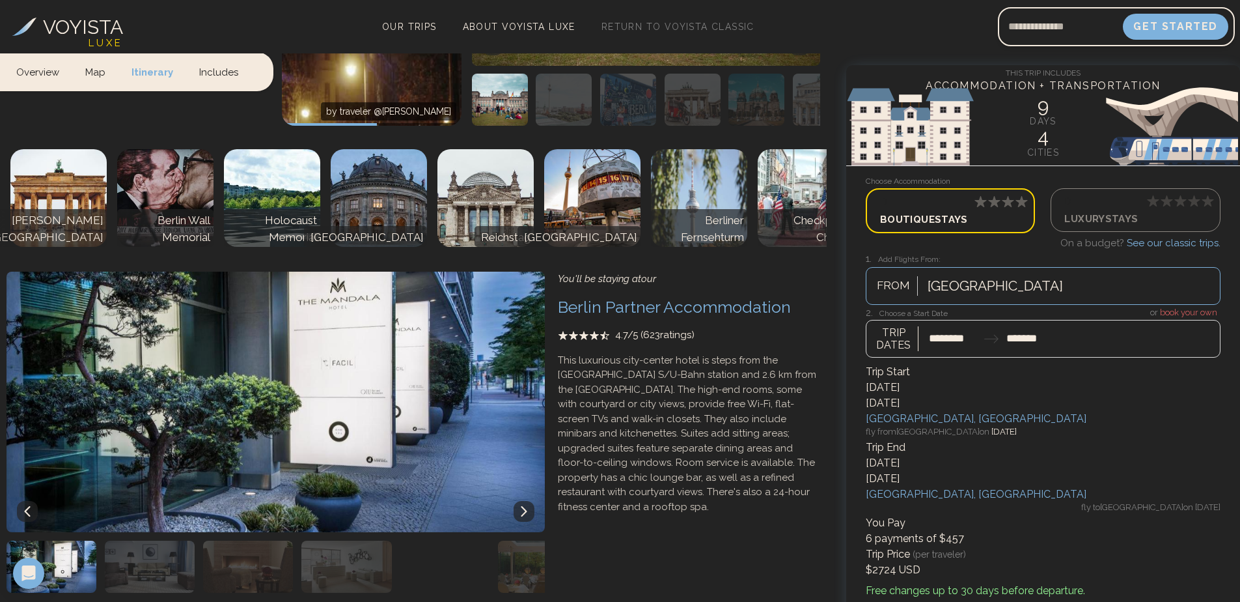
scroll to position [911, 0]
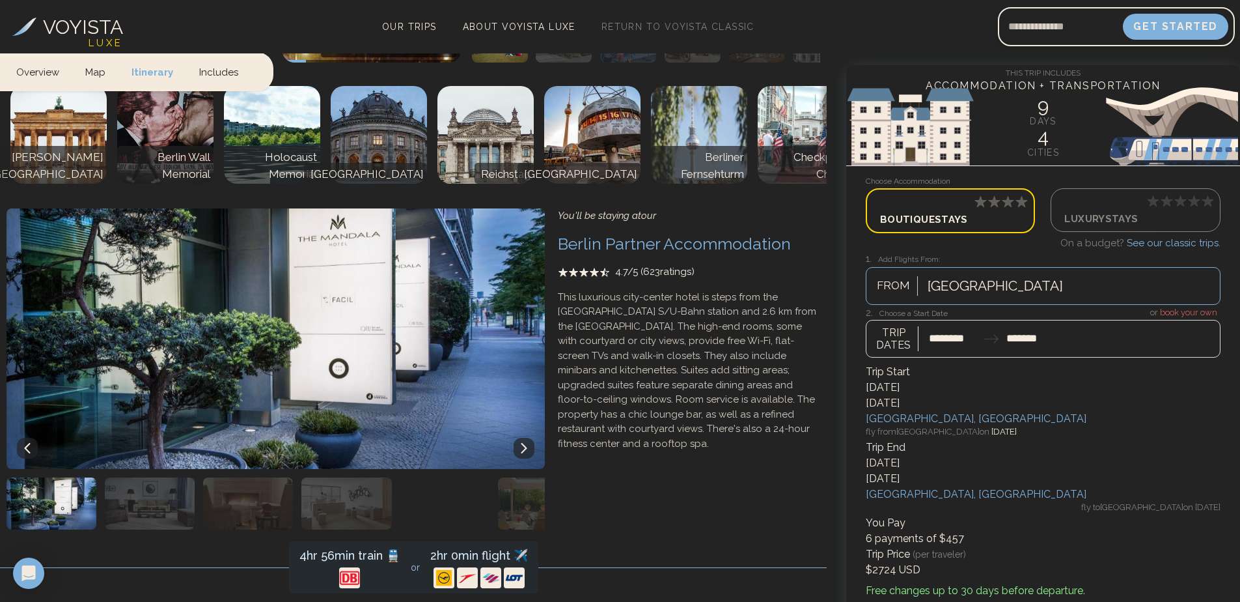
click at [519, 443] on icon at bounding box center [524, 448] width 10 height 10
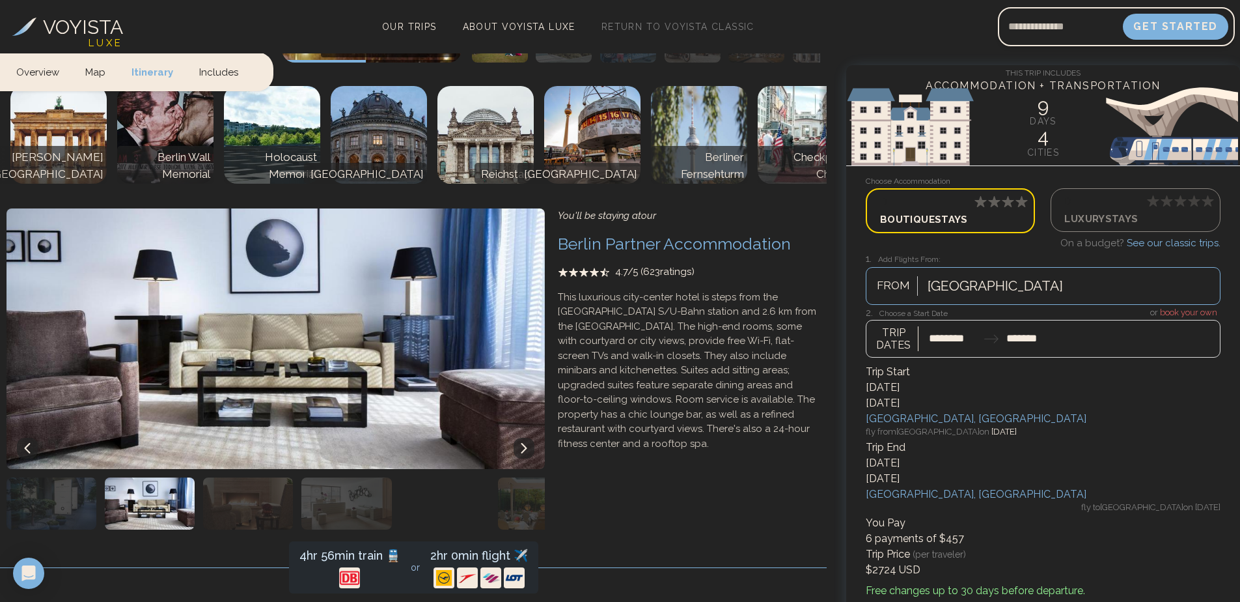
click at [519, 443] on icon at bounding box center [524, 448] width 10 height 10
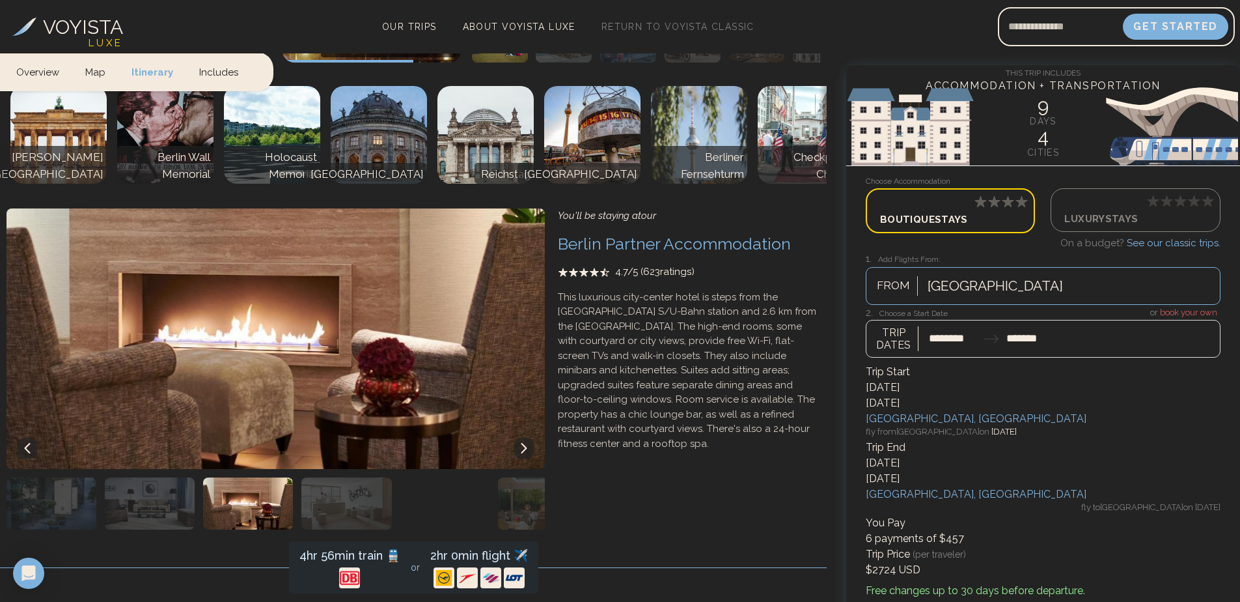
click at [519, 443] on icon at bounding box center [524, 448] width 10 height 10
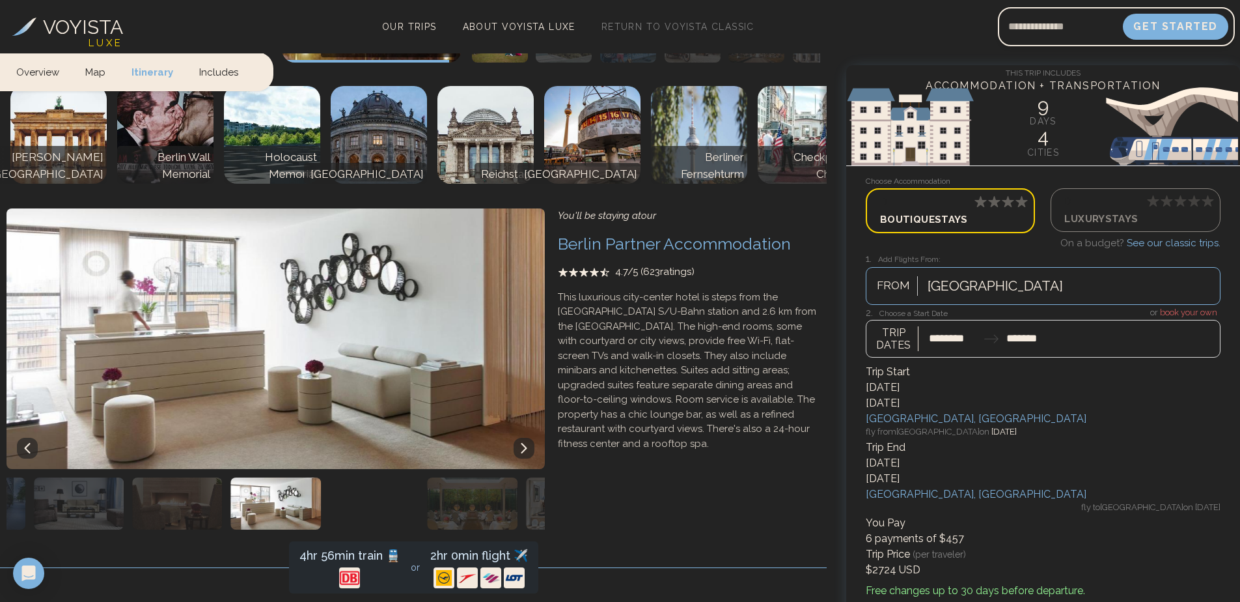
click at [520, 443] on icon at bounding box center [524, 448] width 10 height 10
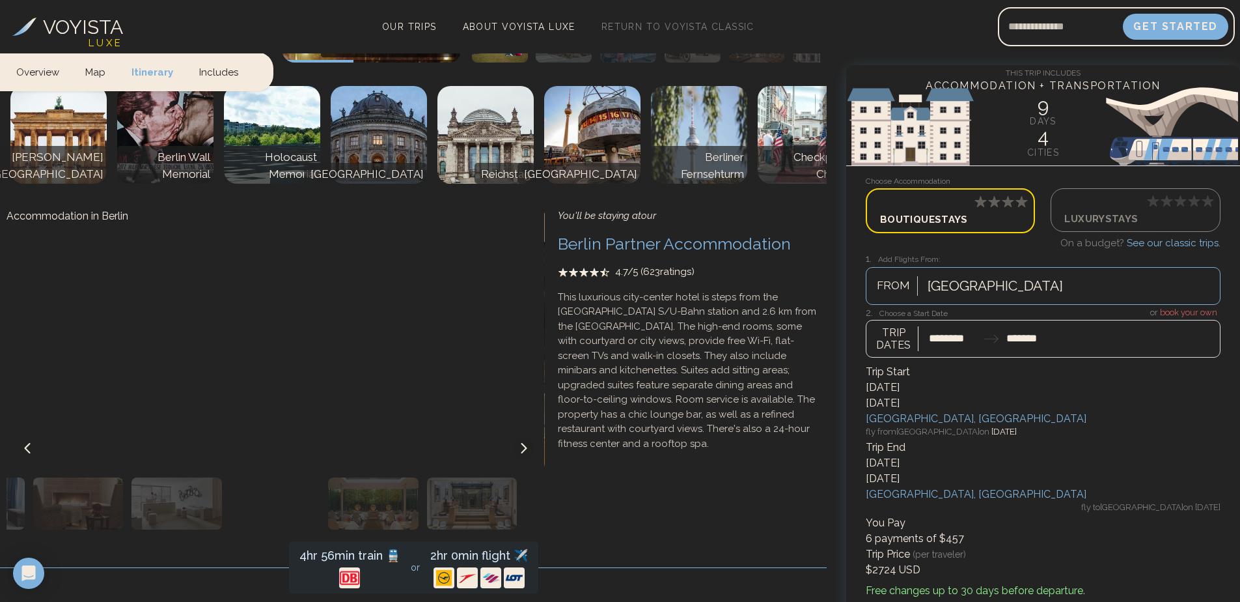
click at [362, 484] on img "button" at bounding box center [373, 503] width 90 height 52
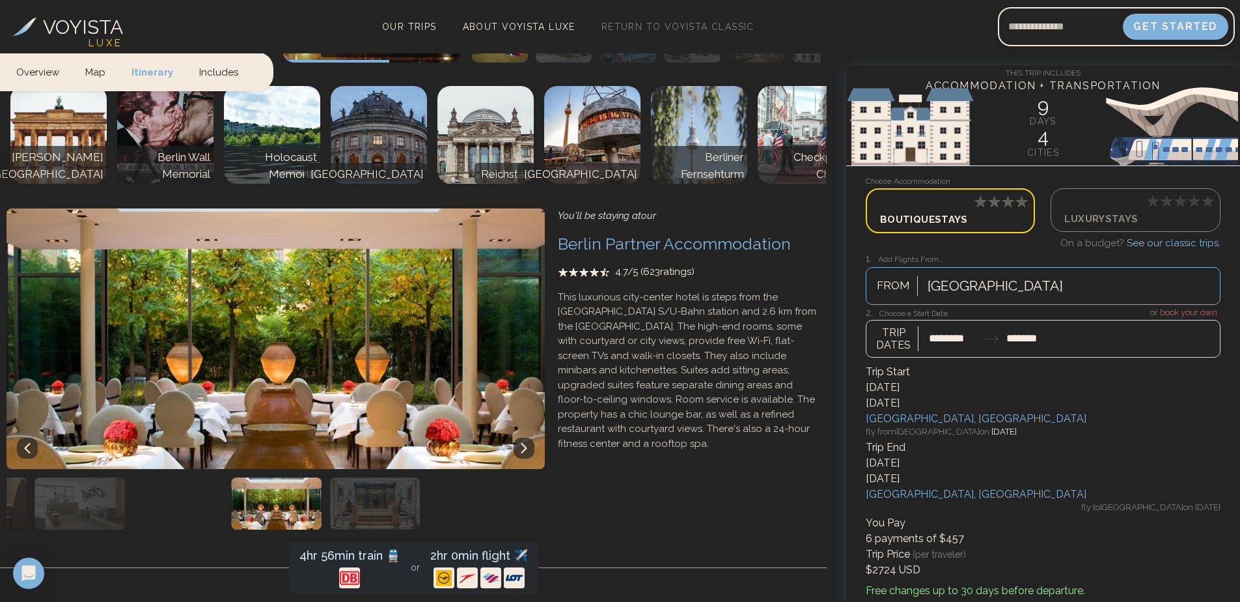
click at [376, 482] on img "button" at bounding box center [375, 503] width 90 height 52
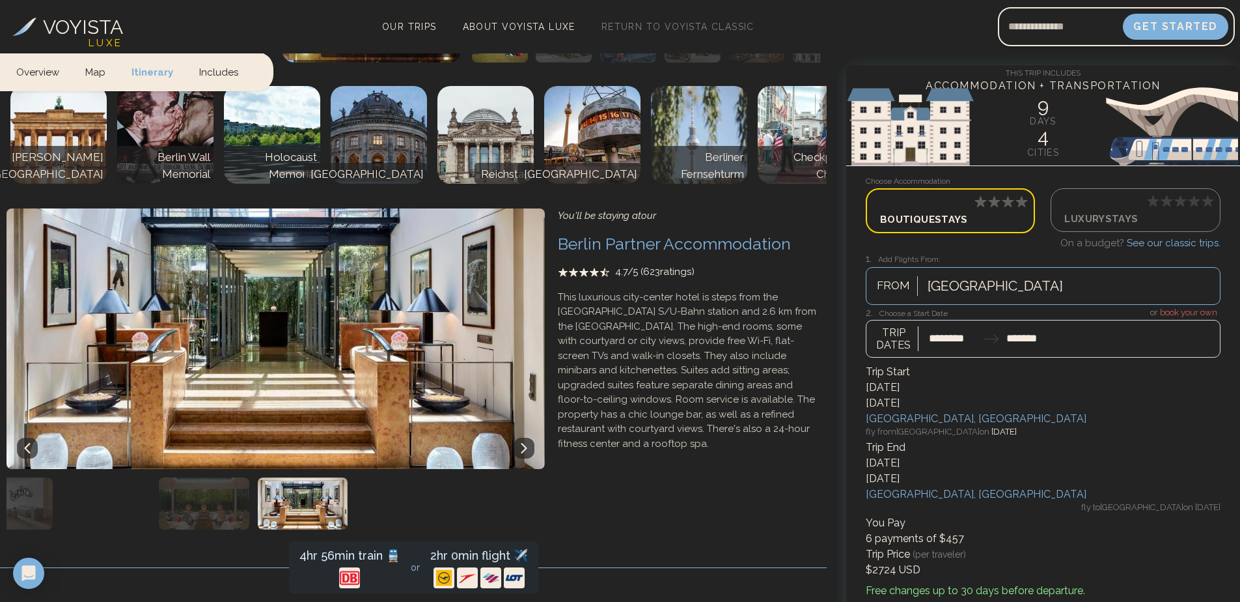
click at [521, 443] on icon at bounding box center [524, 448] width 10 height 10
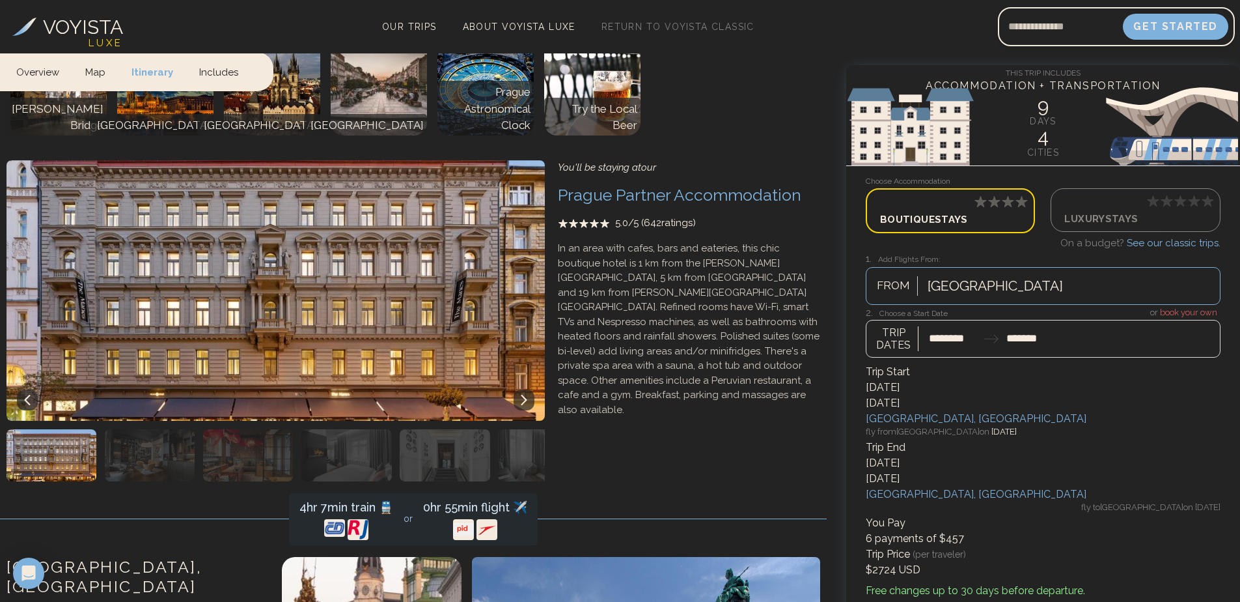
scroll to position [1887, 0]
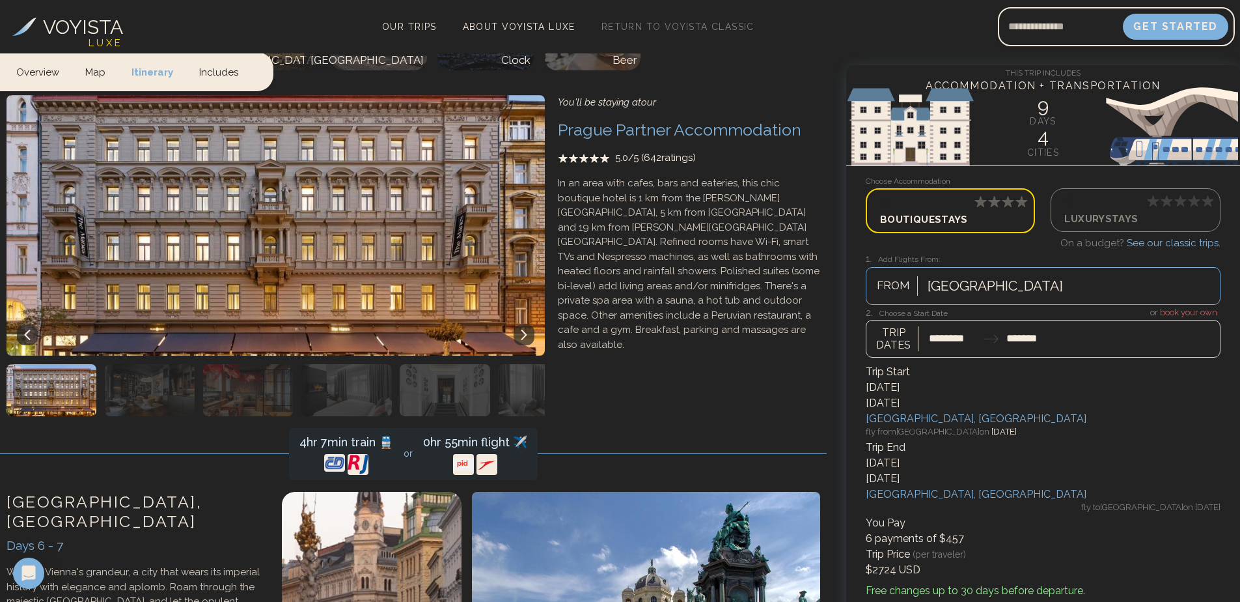
click at [522, 329] on icon at bounding box center [524, 334] width 10 height 10
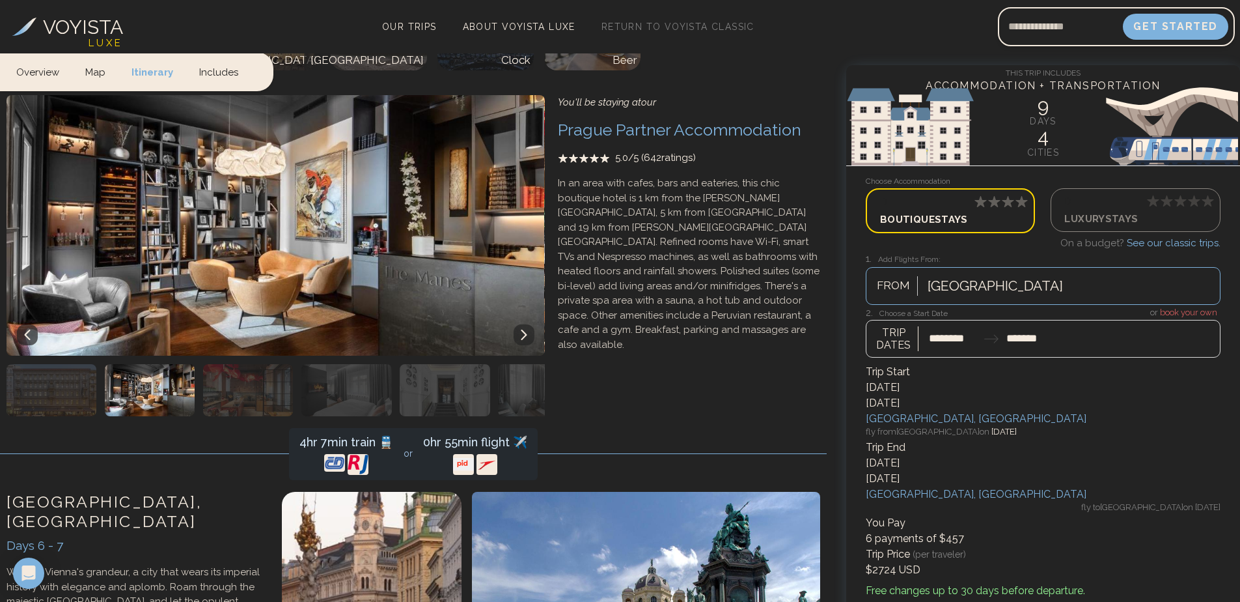
click at [425, 379] on img "button" at bounding box center [445, 390] width 90 height 52
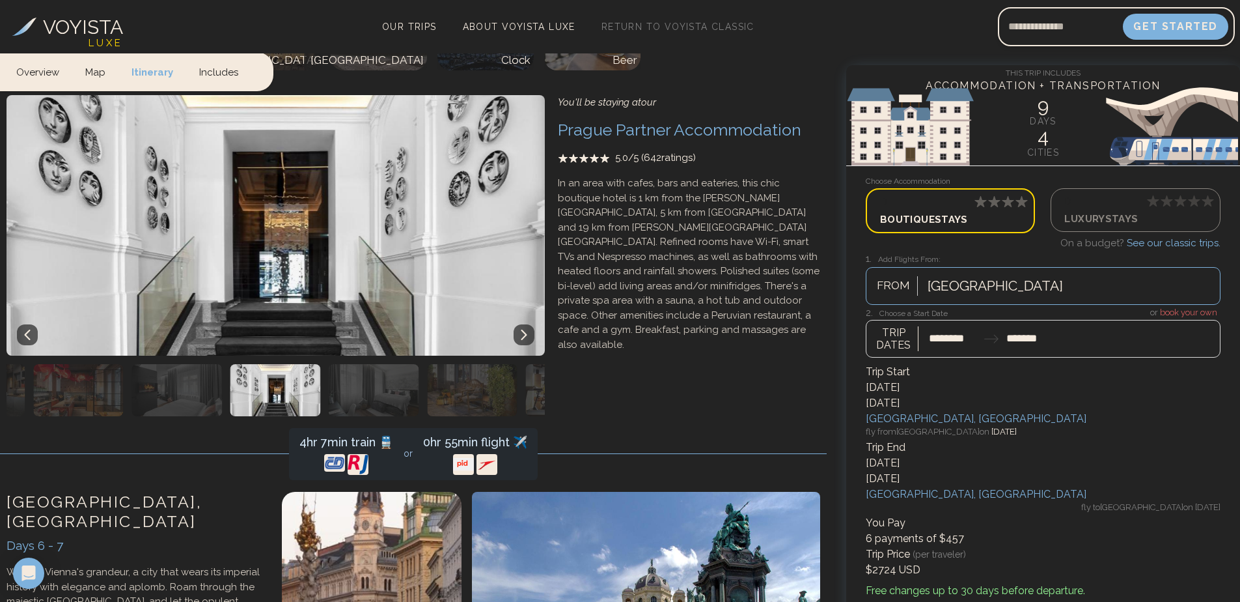
click at [195, 377] on img "button" at bounding box center [177, 390] width 90 height 52
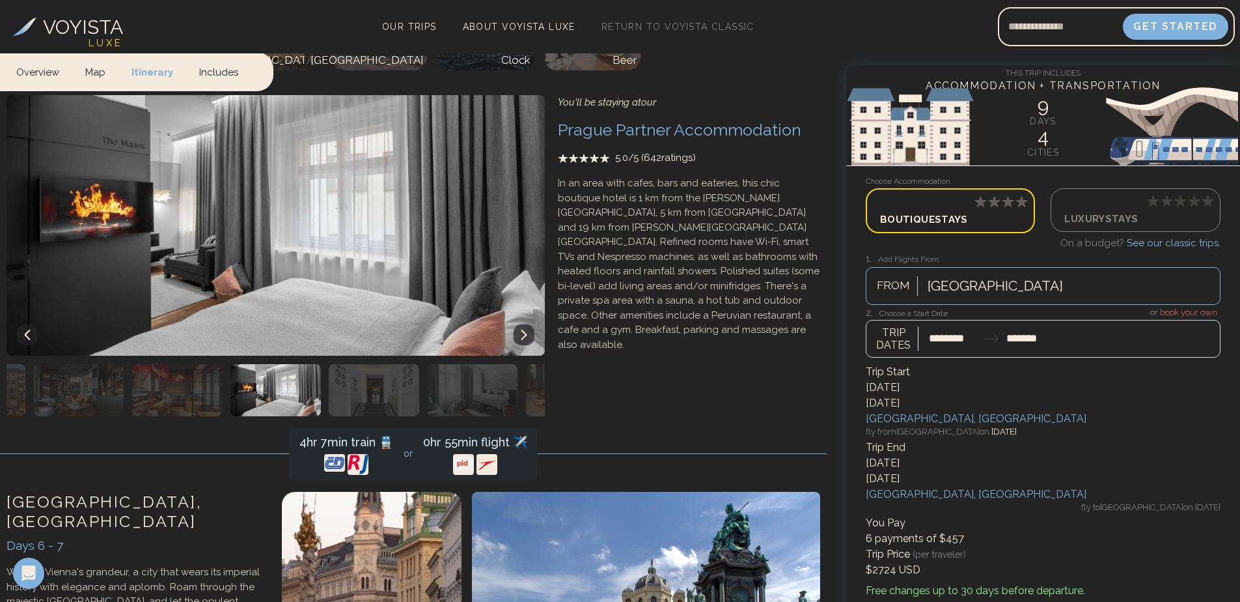
click at [389, 378] on img "button" at bounding box center [374, 390] width 90 height 52
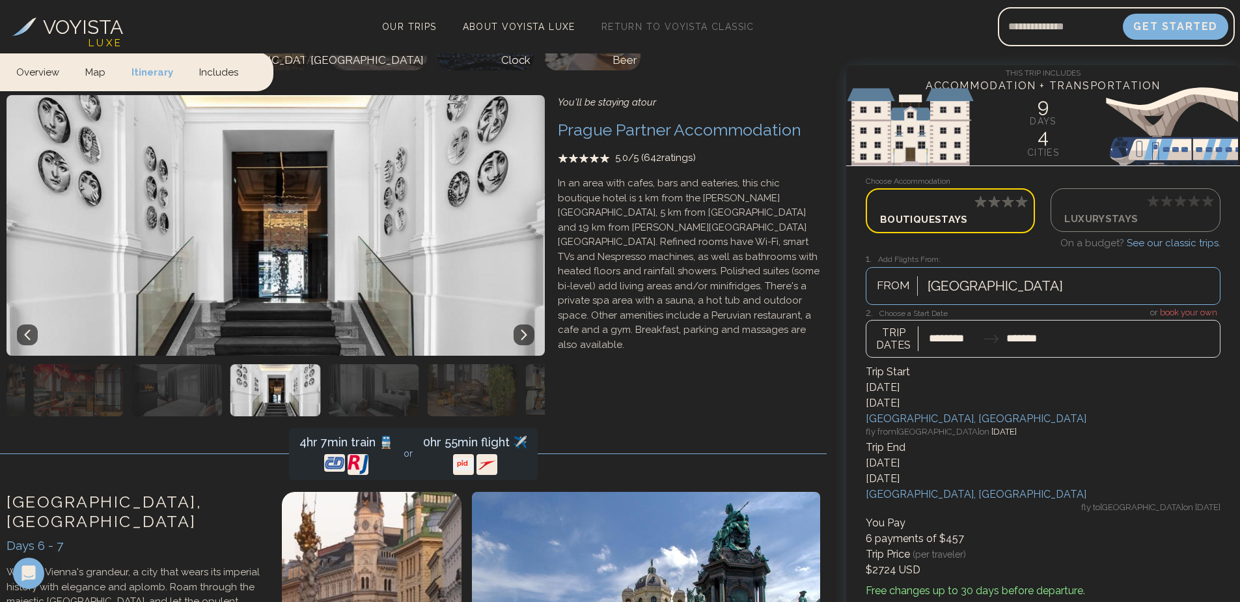
click at [444, 373] on img "button" at bounding box center [472, 390] width 90 height 52
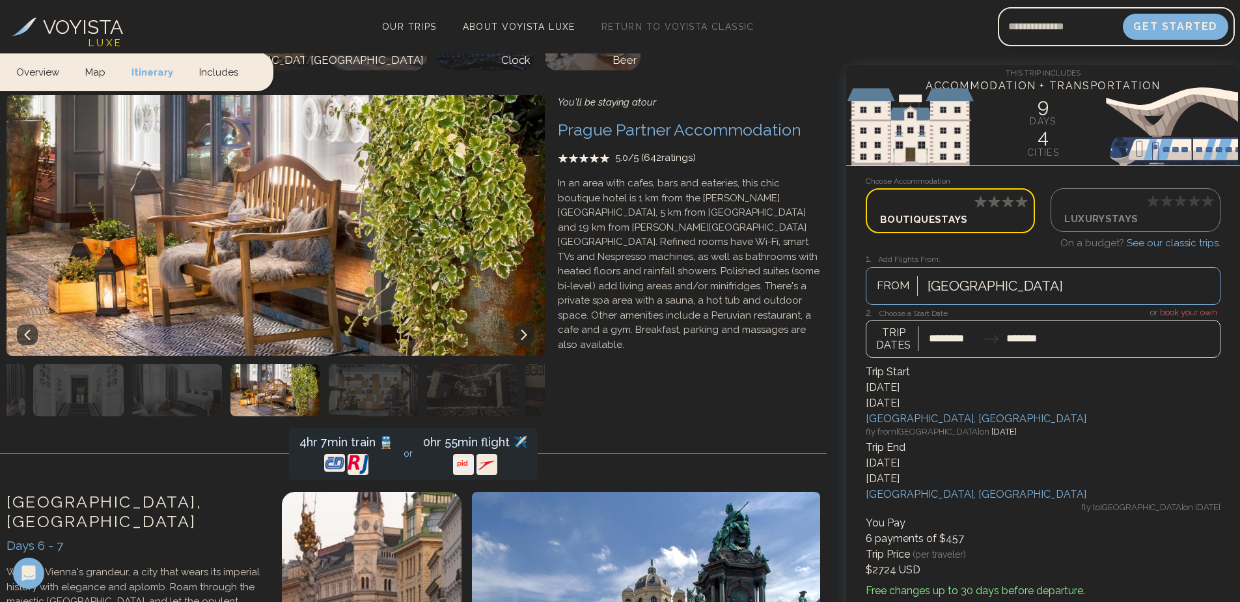
click at [510, 372] on img "button" at bounding box center [472, 390] width 90 height 52
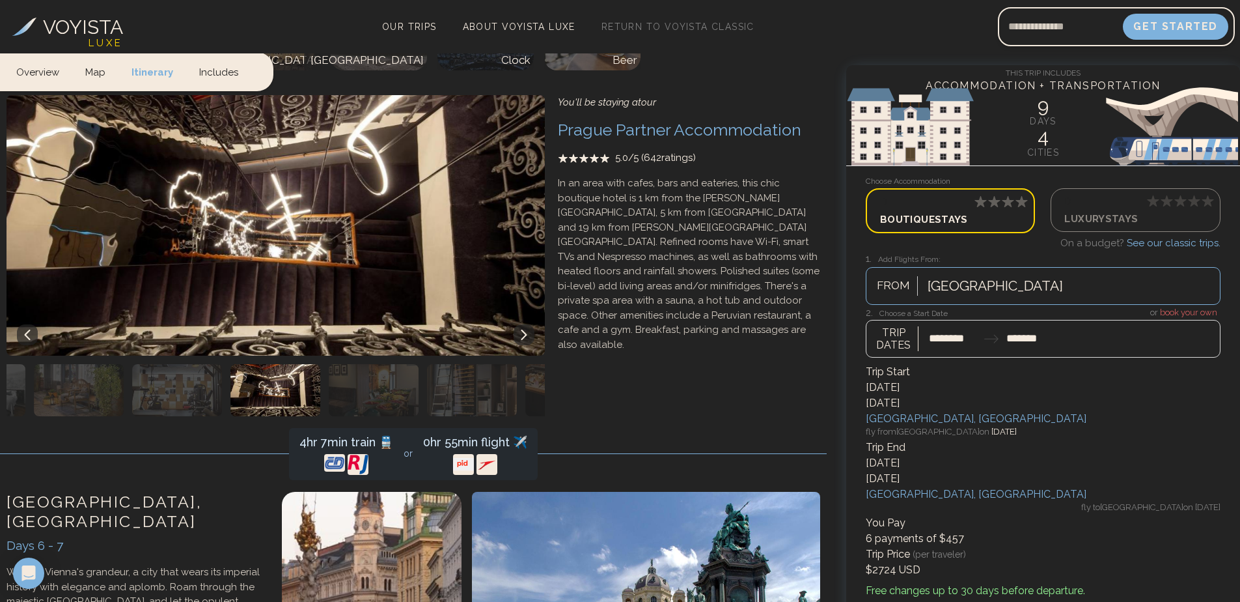
click at [506, 368] on img "button" at bounding box center [472, 390] width 90 height 52
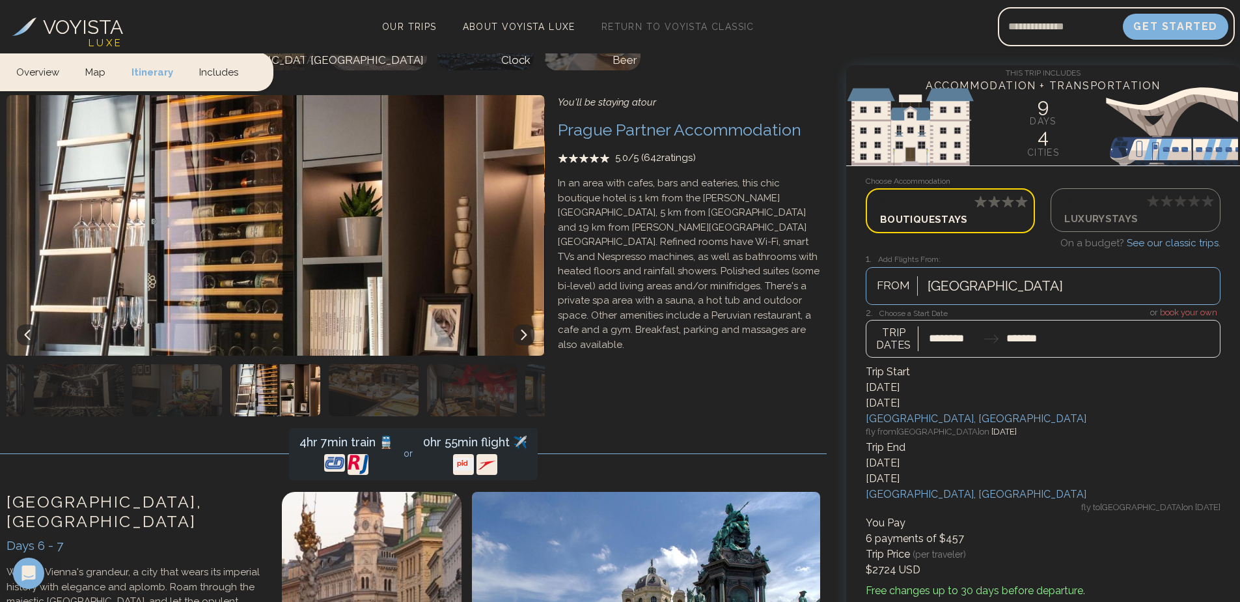
click at [166, 364] on img "button" at bounding box center [177, 390] width 90 height 52
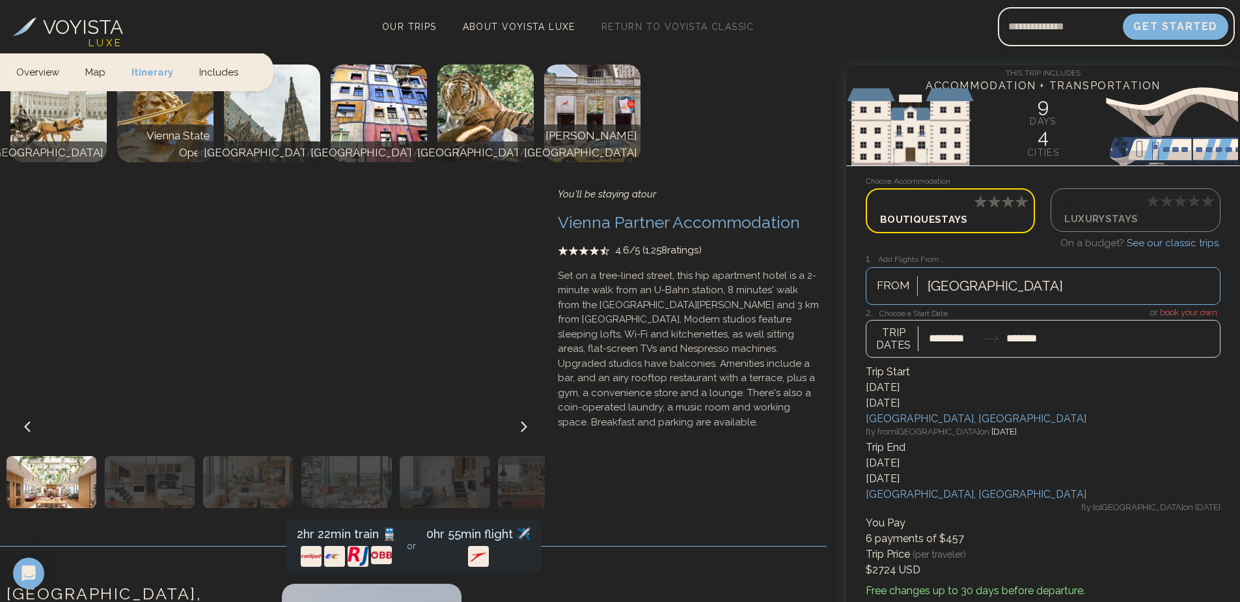
scroll to position [2668, 0]
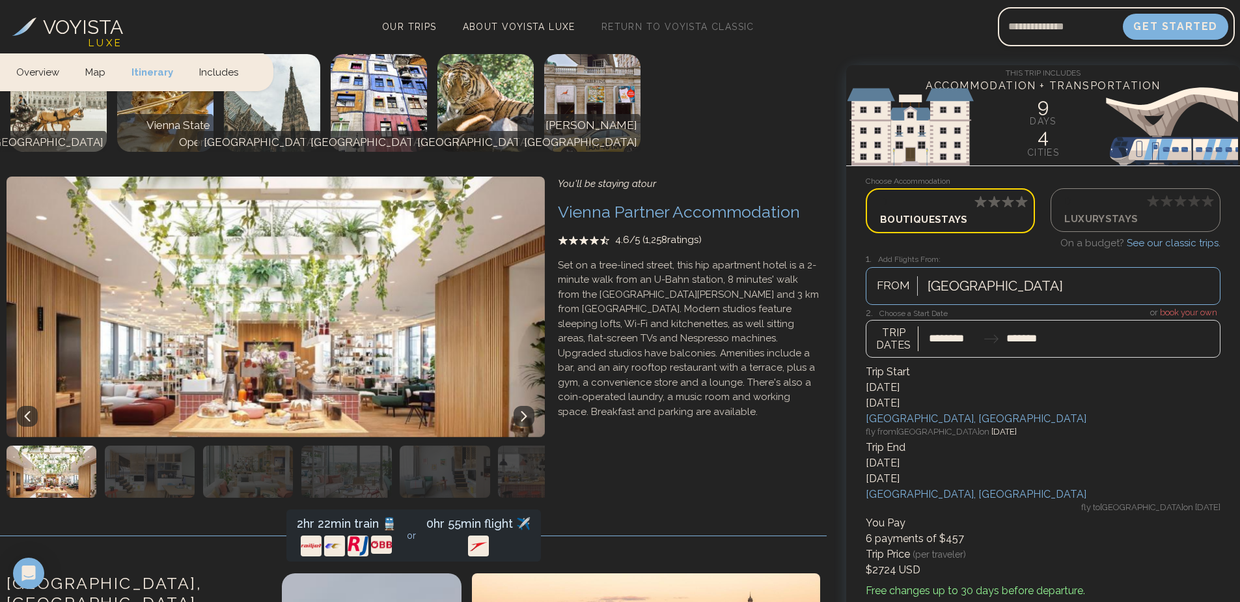
click at [331, 454] on img "button" at bounding box center [346, 471] width 90 height 52
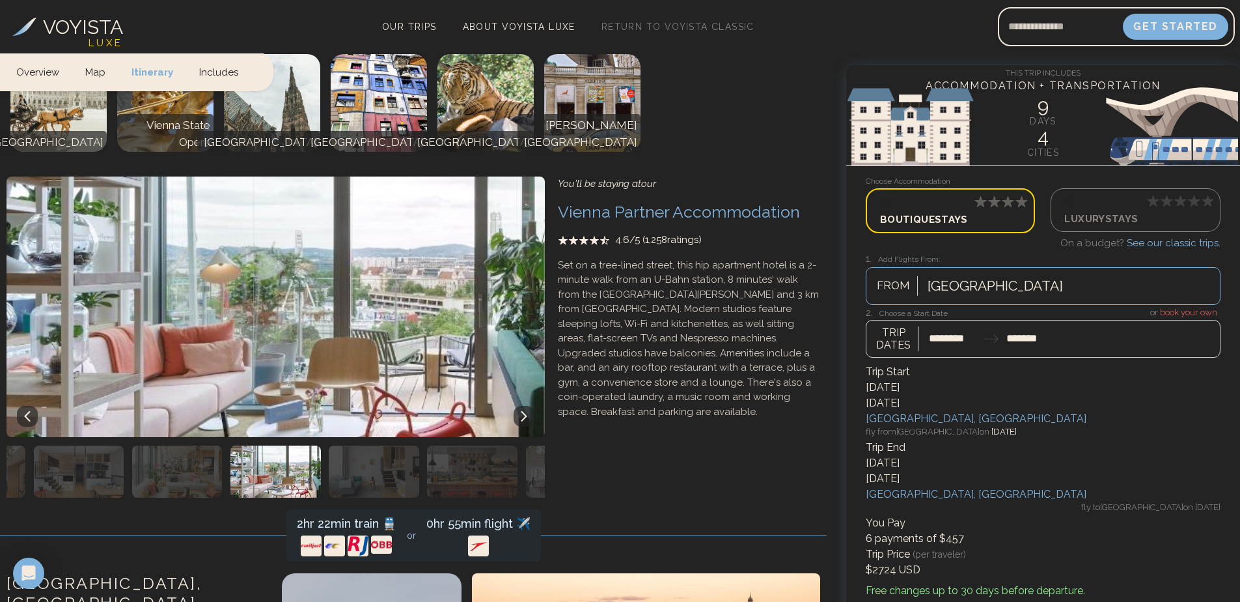
click at [356, 454] on img "button" at bounding box center [374, 471] width 90 height 52
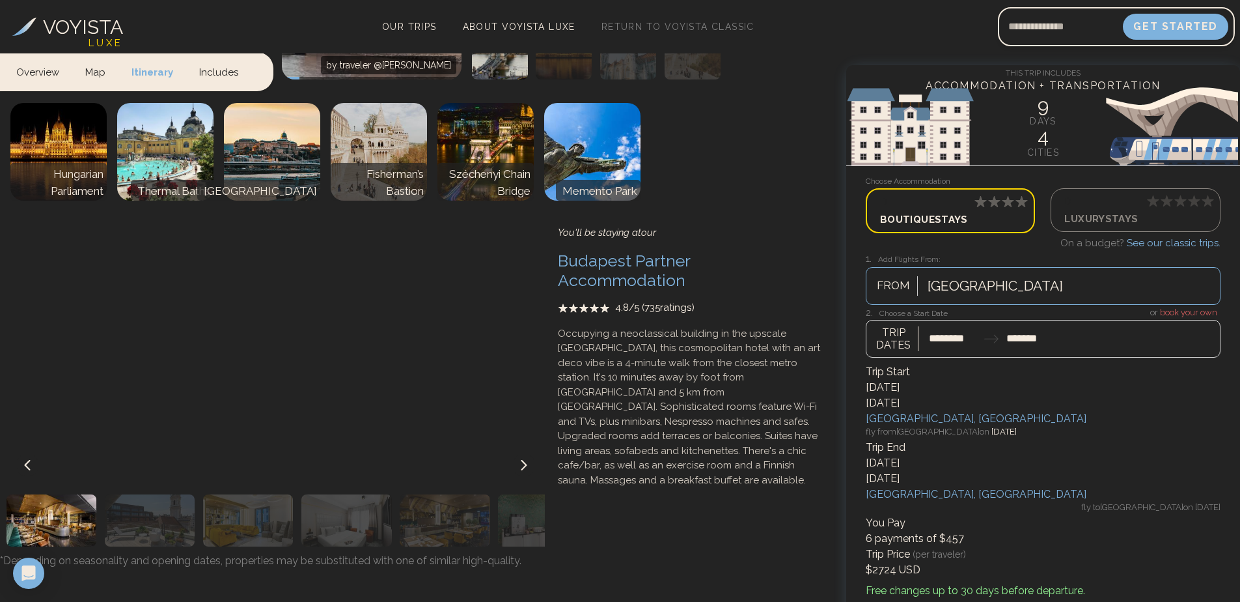
scroll to position [3515, 0]
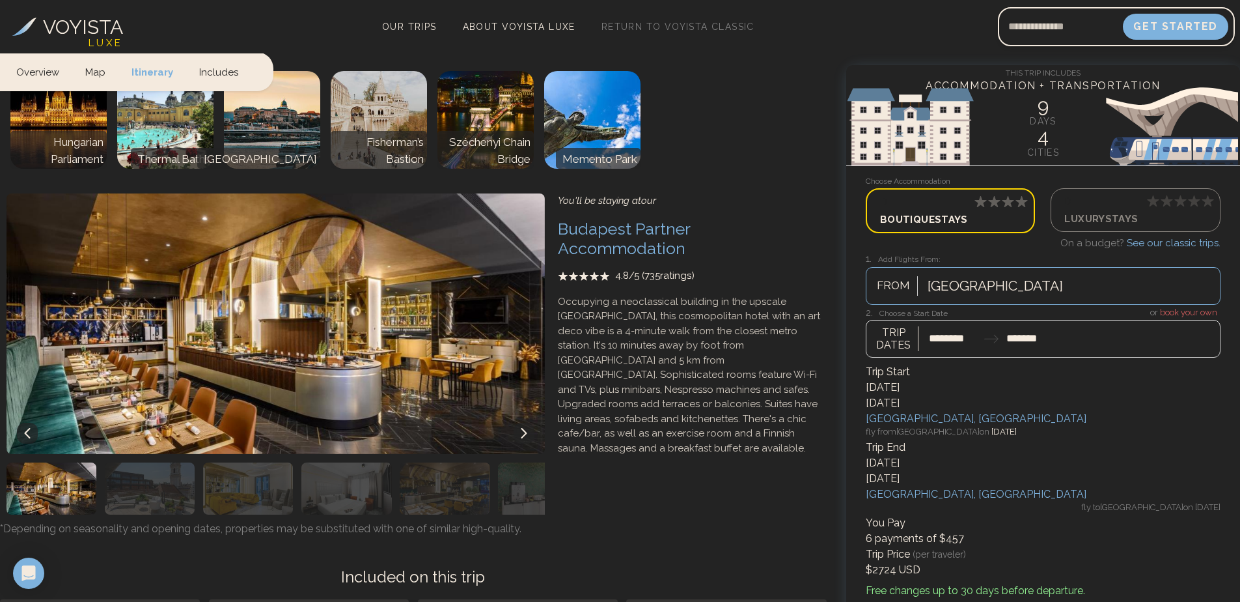
click at [279, 469] on img "button" at bounding box center [248, 488] width 90 height 52
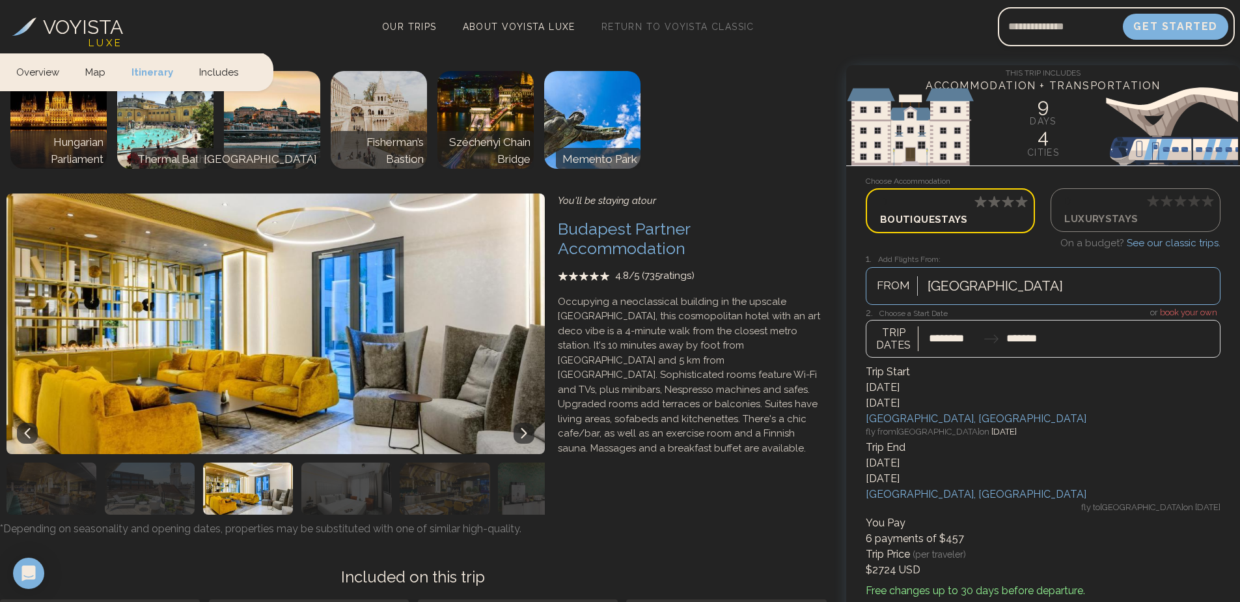
click at [300, 462] on div at bounding box center [342, 488] width 98 height 52
click at [336, 467] on img "button" at bounding box center [346, 488] width 90 height 52
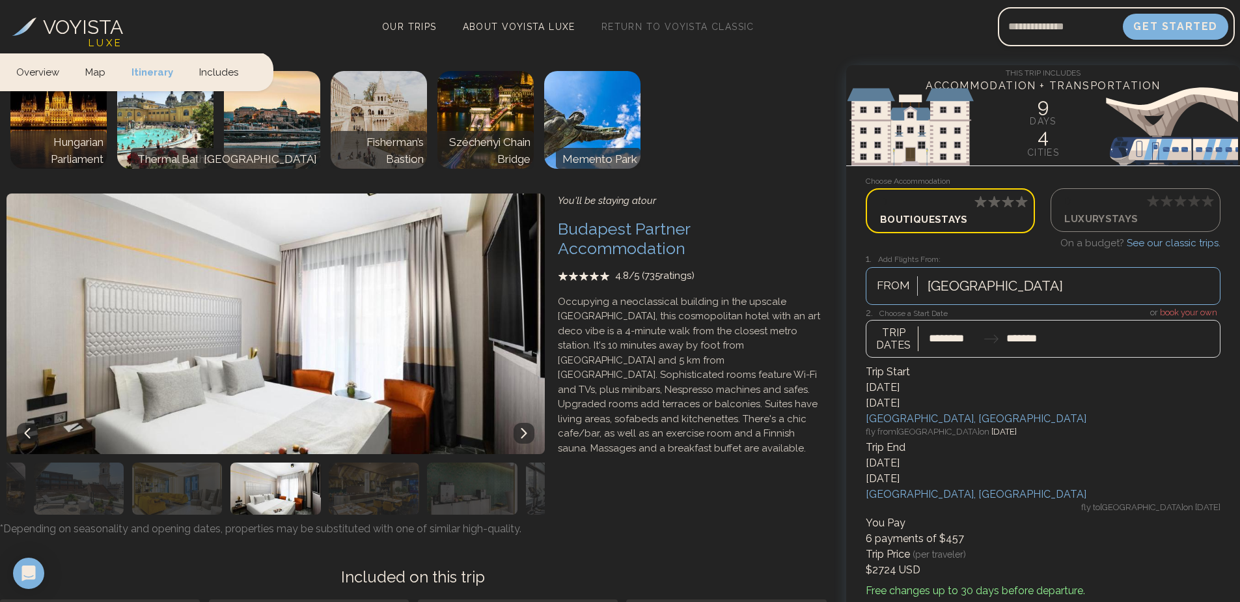
click at [439, 469] on img "button" at bounding box center [472, 488] width 90 height 52
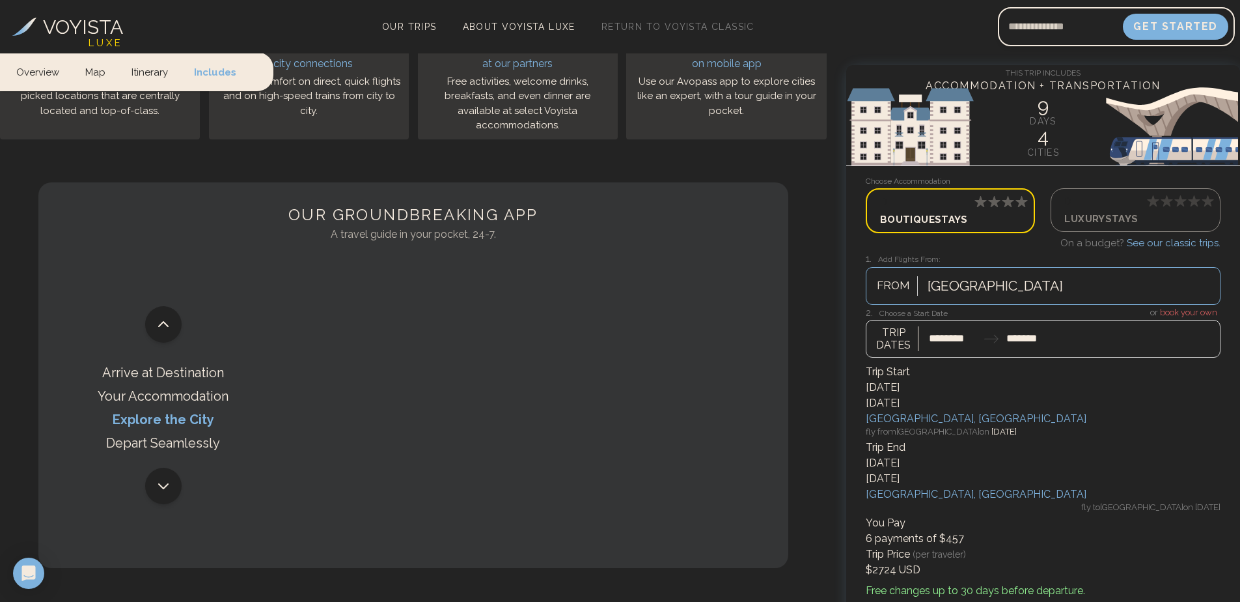
scroll to position [4101, 0]
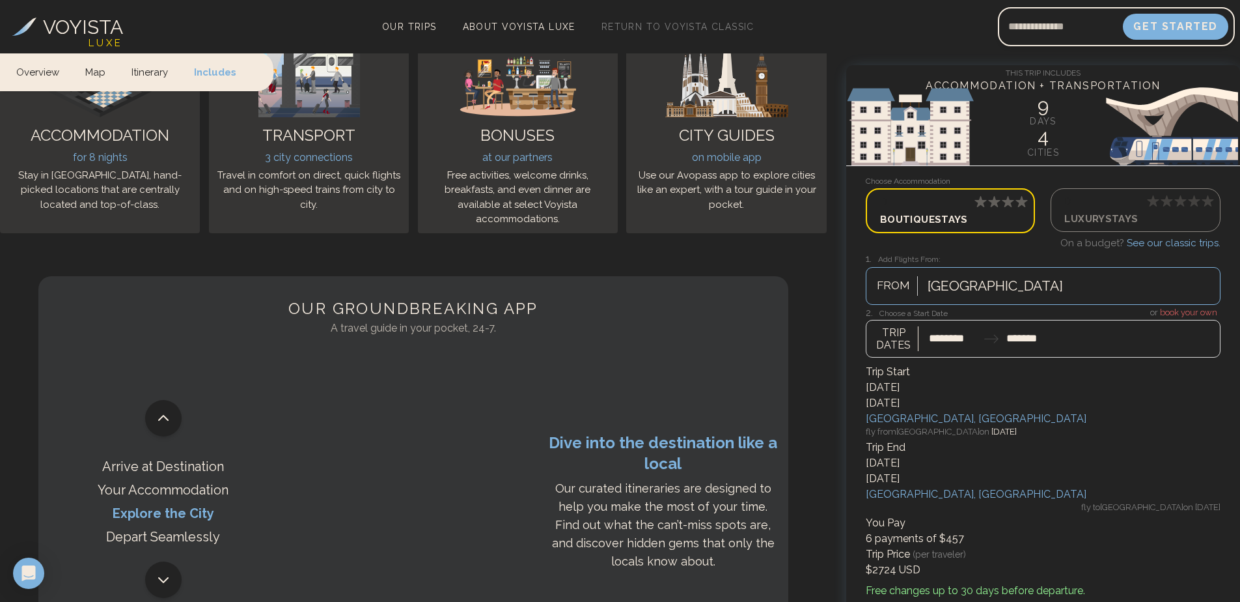
click at [1139, 212] on p "Luxury Stays" at bounding box center [1135, 218] width 142 height 18
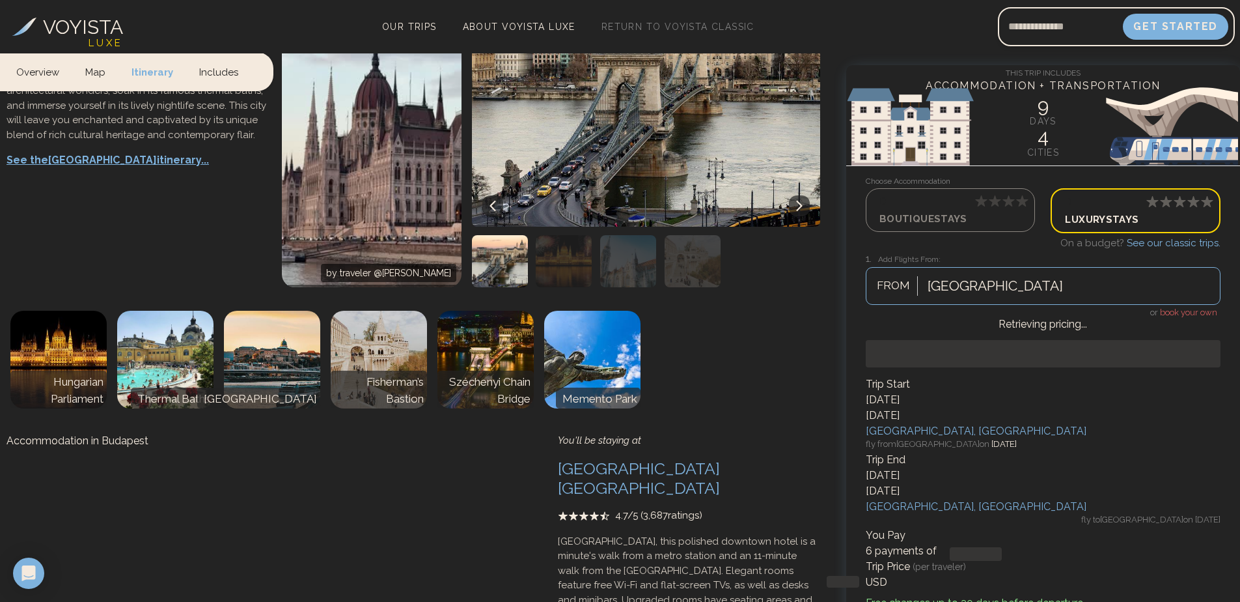
scroll to position [4081, 0]
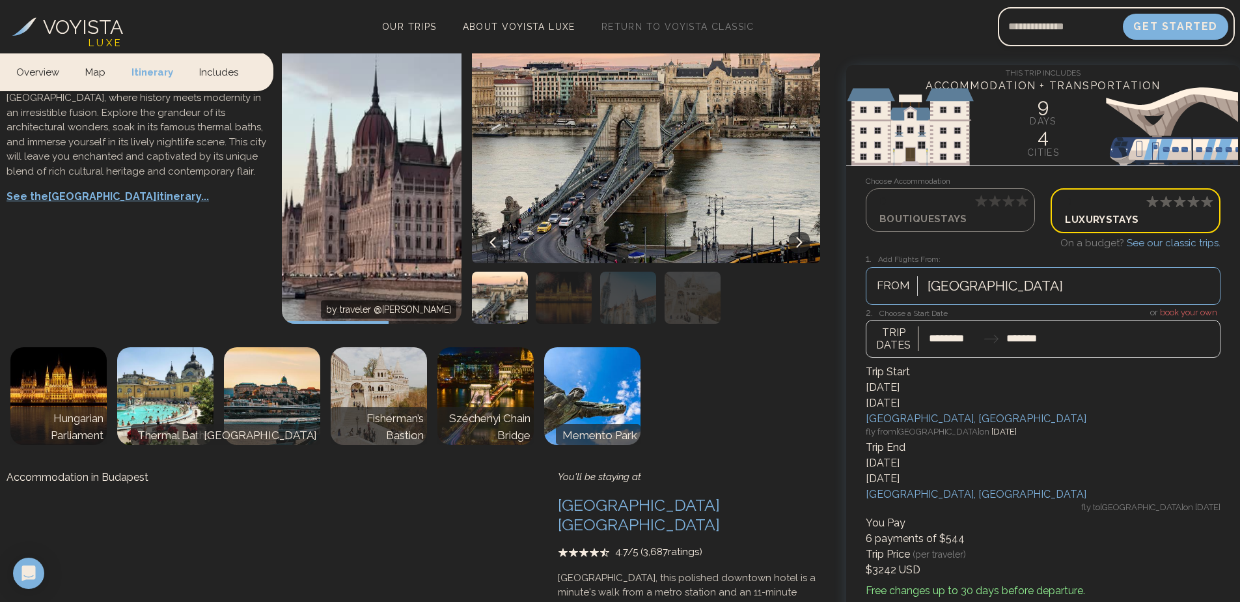
click at [1025, 332] on div at bounding box center [1043, 332] width 355 height 51
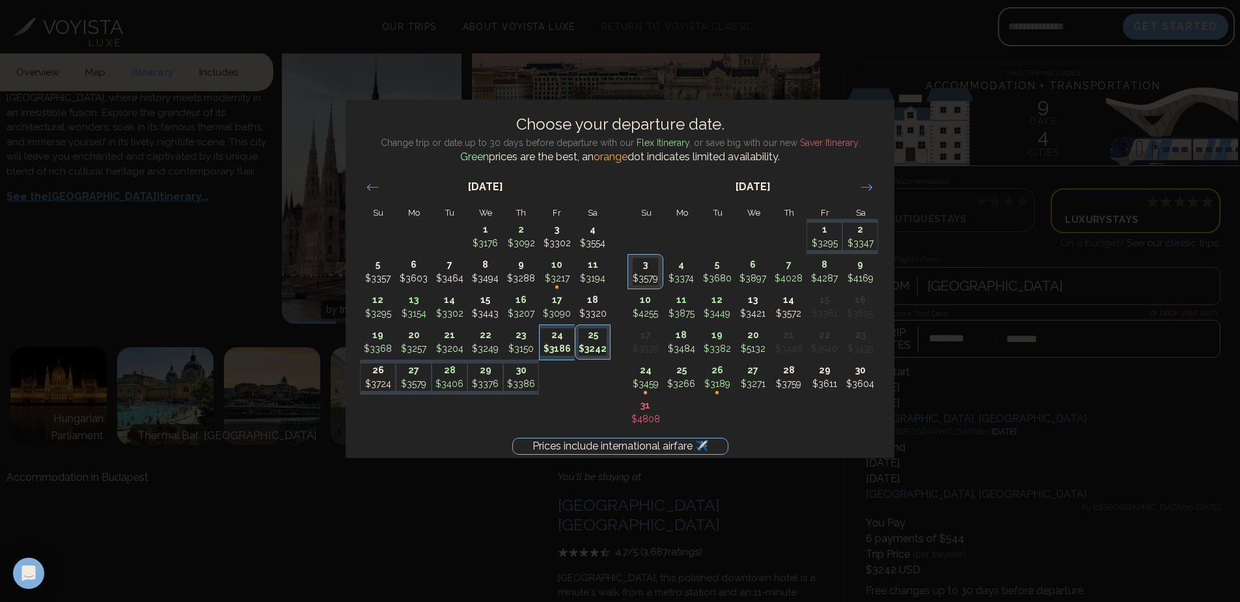
click at [556, 336] on p "24" at bounding box center [557, 335] width 35 height 14
type input "********"
type input "*******"
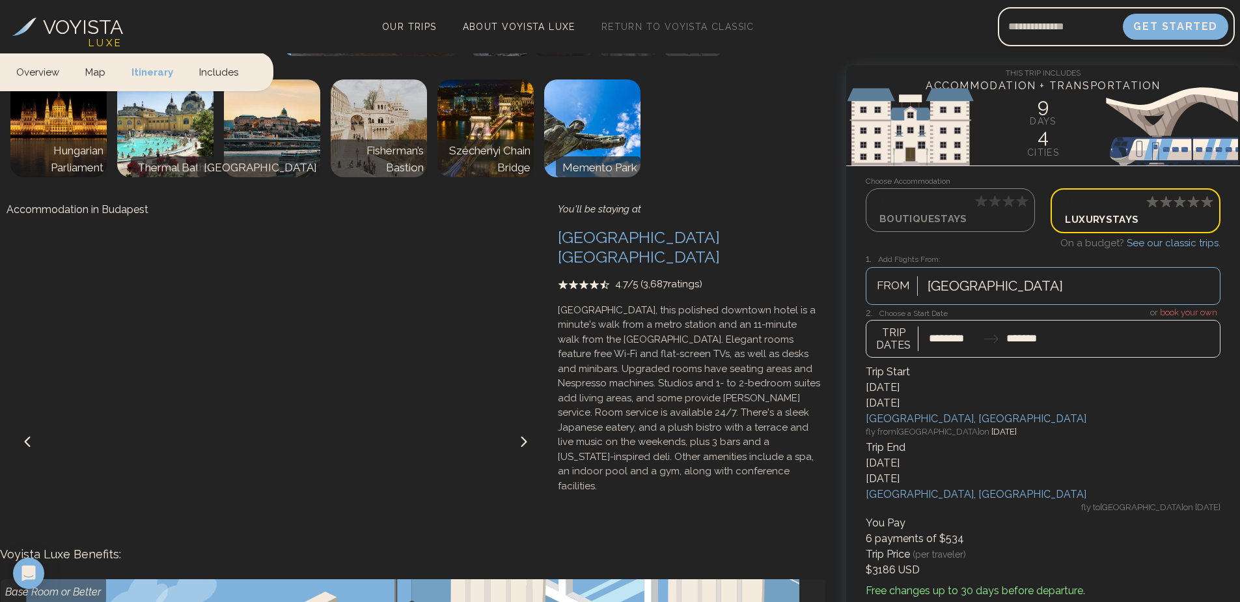
scroll to position [4276, 0]
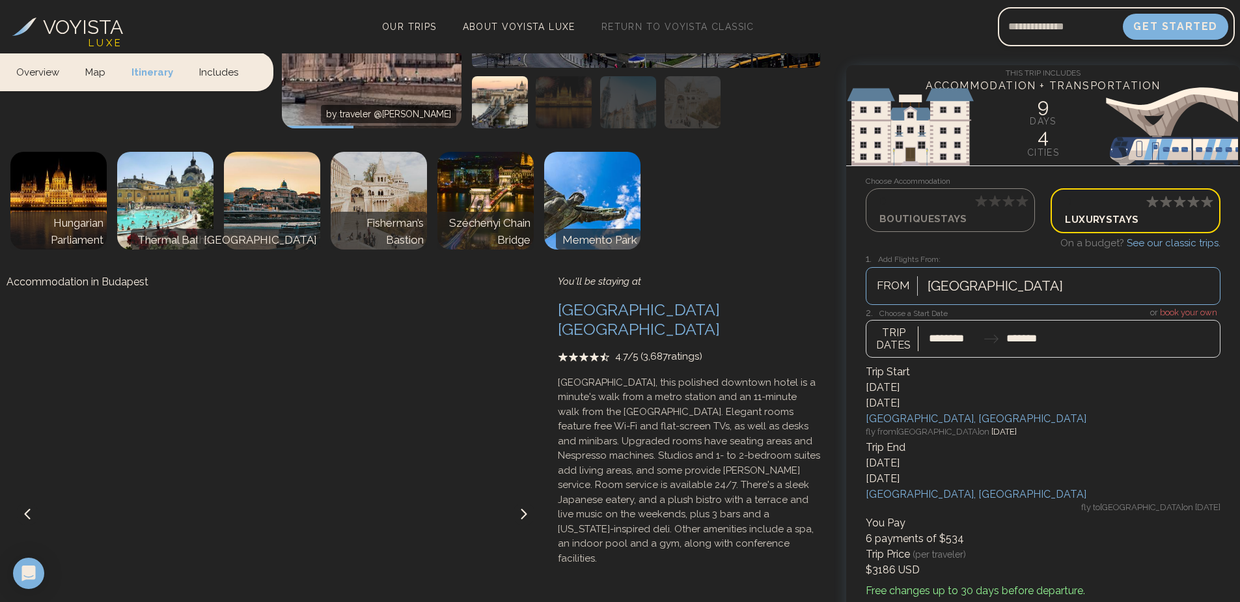
click at [521, 508] on icon at bounding box center [524, 513] width 10 height 10
click at [522, 508] on icon at bounding box center [524, 513] width 10 height 10
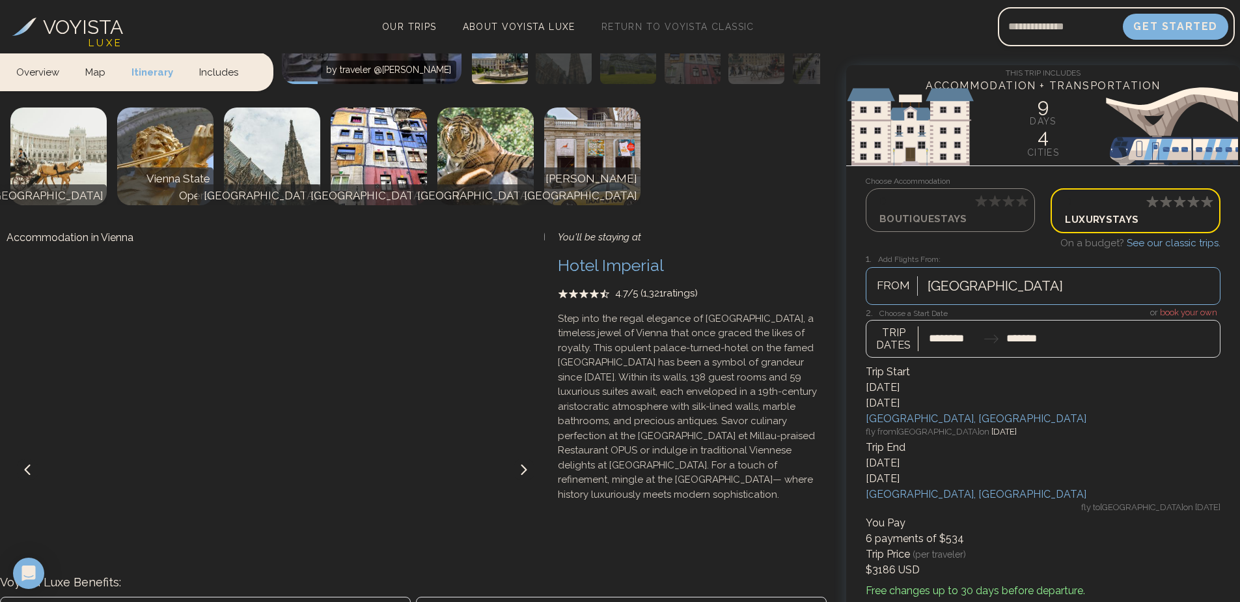
scroll to position [3039, 0]
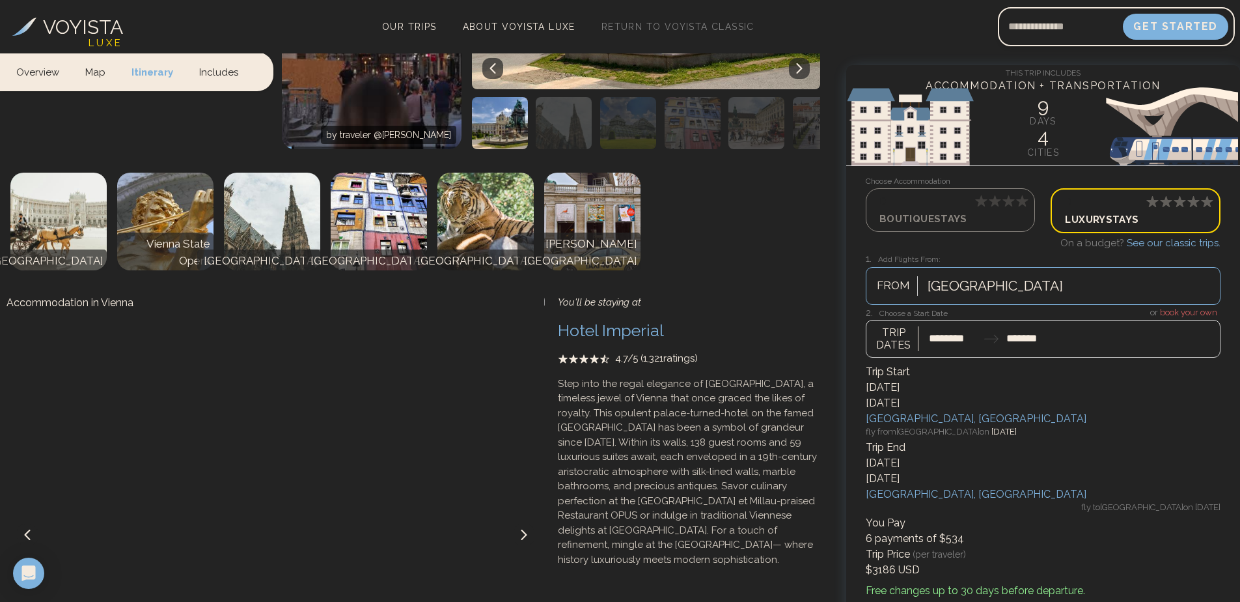
click at [519, 529] on icon at bounding box center [524, 534] width 10 height 10
click at [520, 529] on icon at bounding box center [524, 534] width 10 height 10
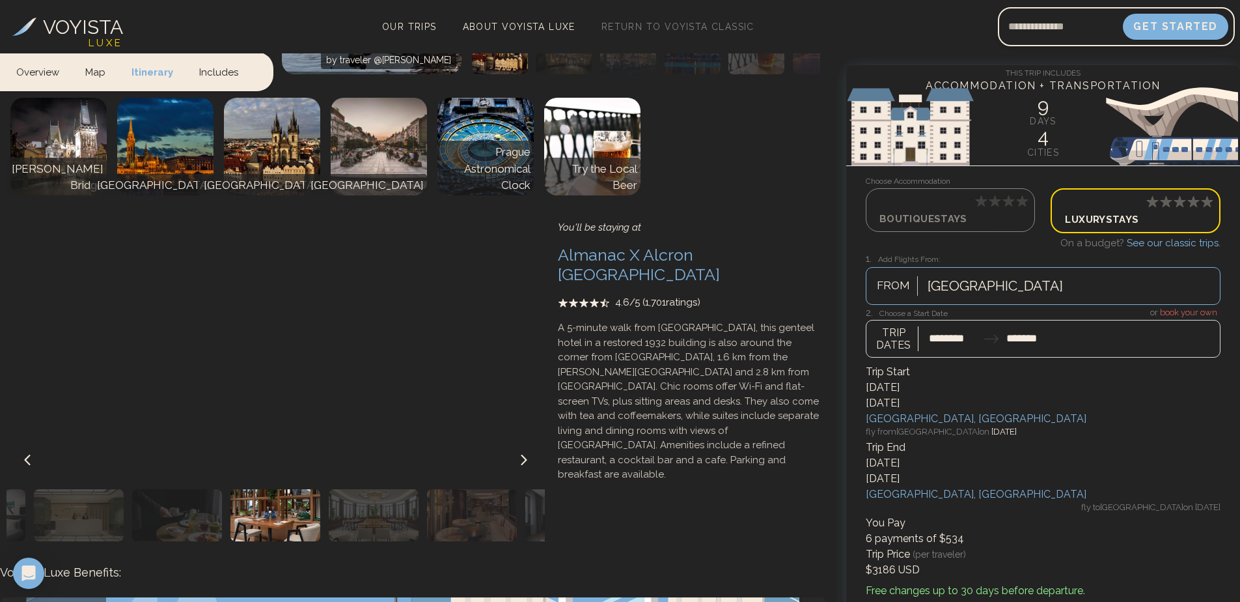
scroll to position [1998, 0]
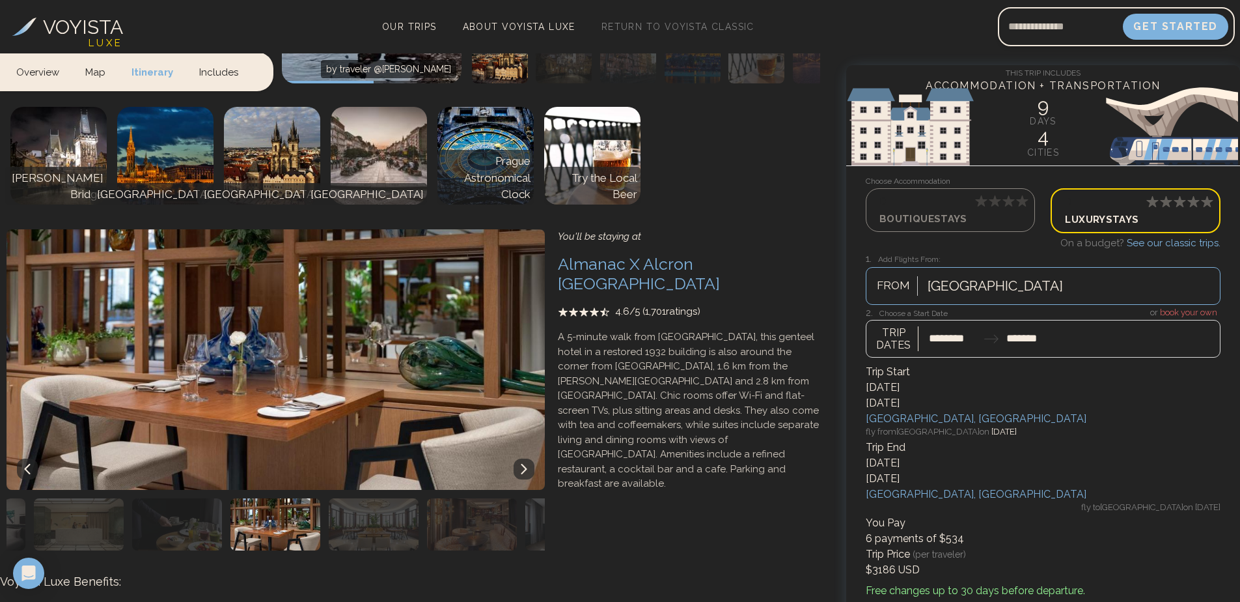
click at [475, 510] on img "button" at bounding box center [472, 524] width 90 height 52
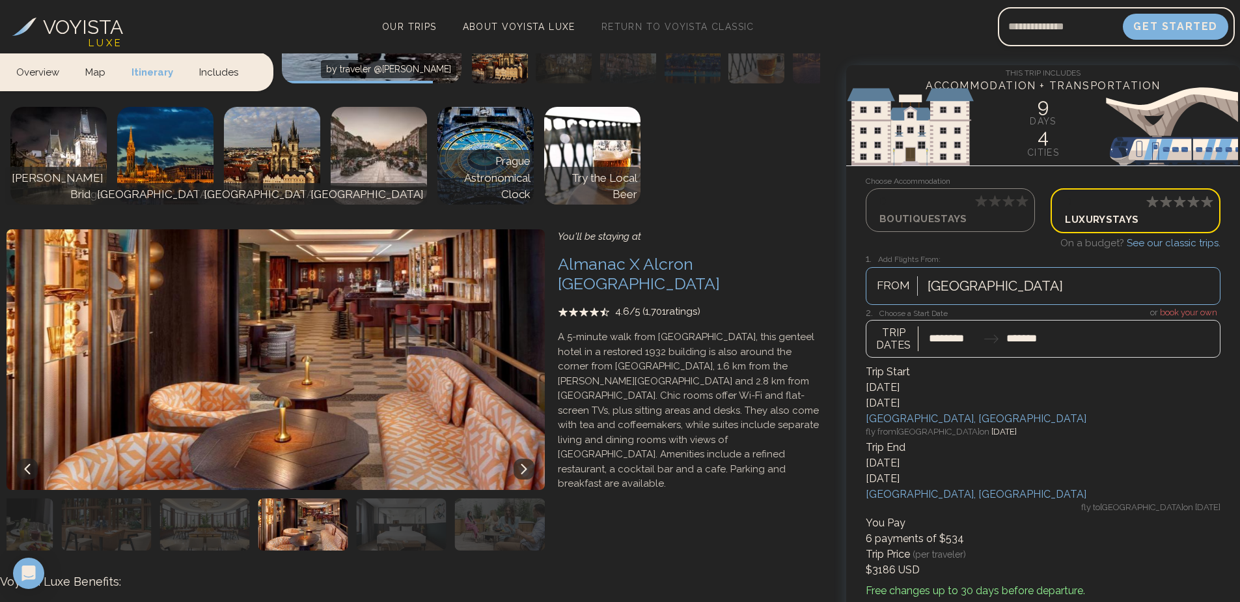
click at [396, 509] on img "button" at bounding box center [402, 524] width 90 height 52
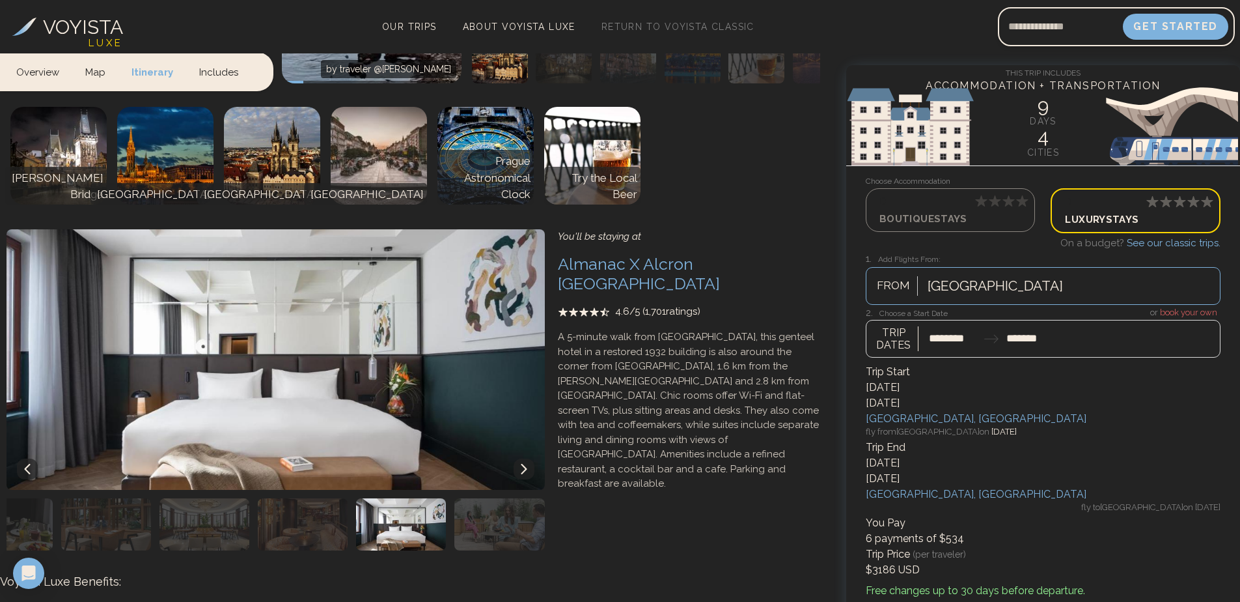
click at [452, 508] on div at bounding box center [495, 524] width 98 height 52
click at [474, 505] on img "button" at bounding box center [499, 524] width 90 height 52
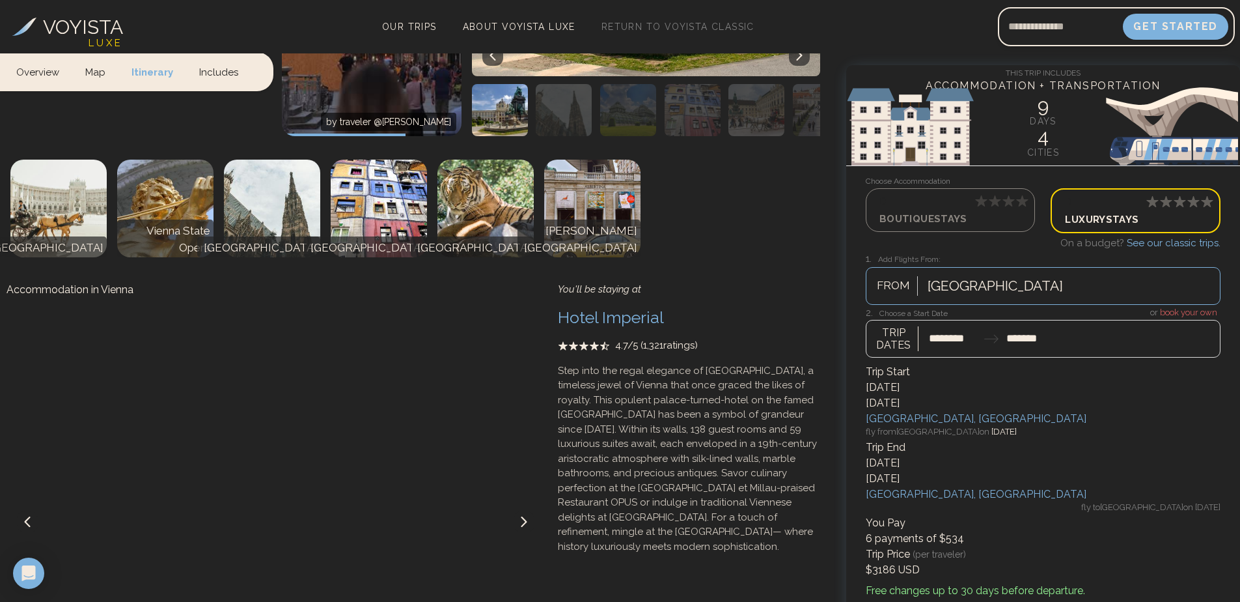
scroll to position [3105, 0]
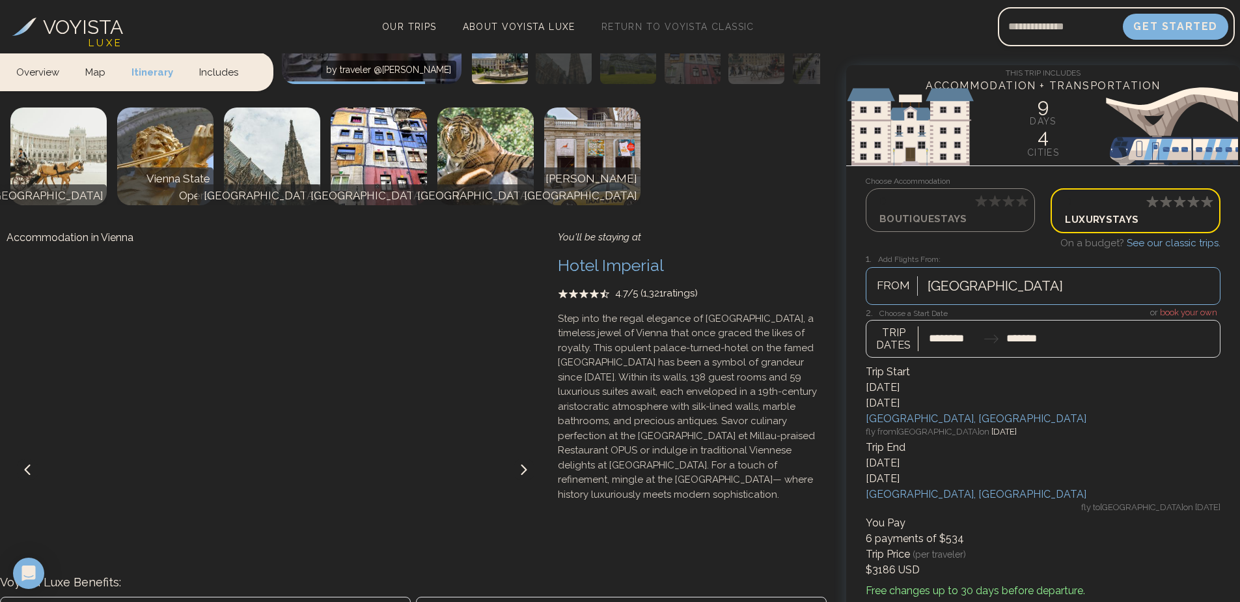
click at [941, 211] on p "Boutique Stays" at bounding box center [950, 218] width 142 height 18
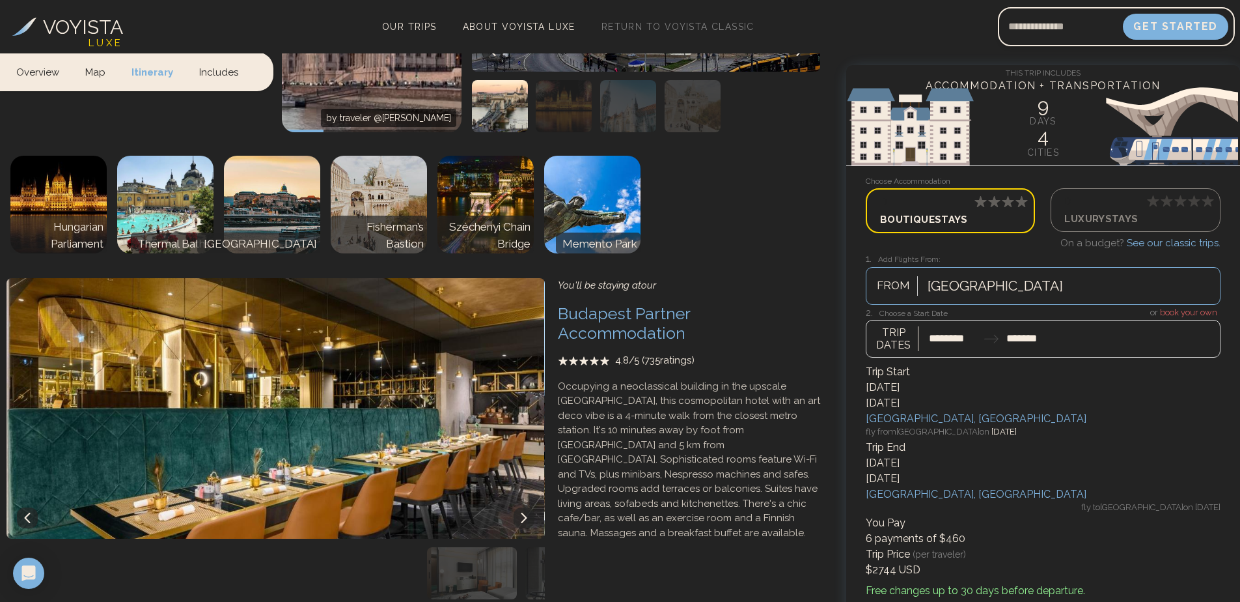
scroll to position [3461, 0]
